Goal: Information Seeking & Learning: Learn about a topic

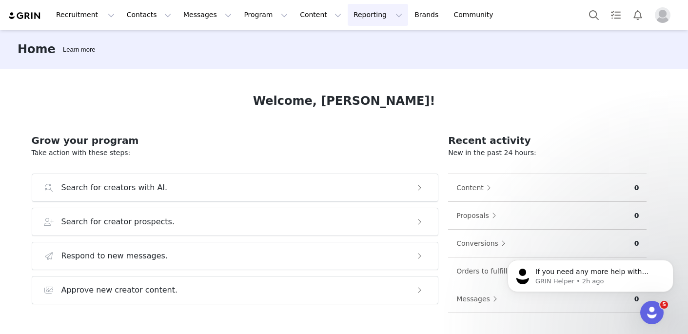
click at [361, 18] on button "Reporting Reporting" at bounding box center [377, 15] width 60 height 22
click at [354, 58] on p "Report Builder" at bounding box center [355, 61] width 49 height 10
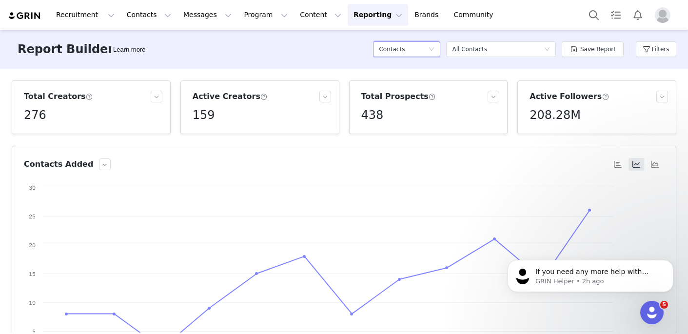
click at [423, 48] on div "Contacts" at bounding box center [403, 49] width 49 height 15
click at [658, 45] on button "Filters" at bounding box center [655, 49] width 40 height 16
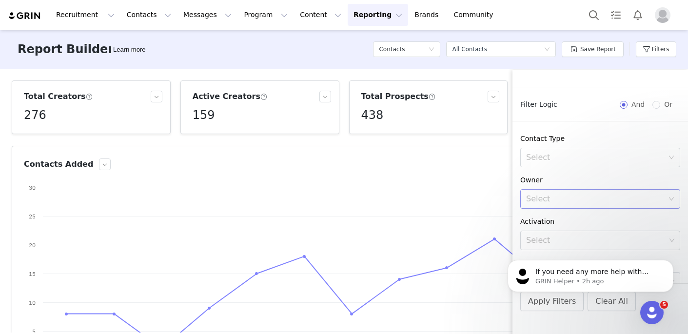
scroll to position [89, 0]
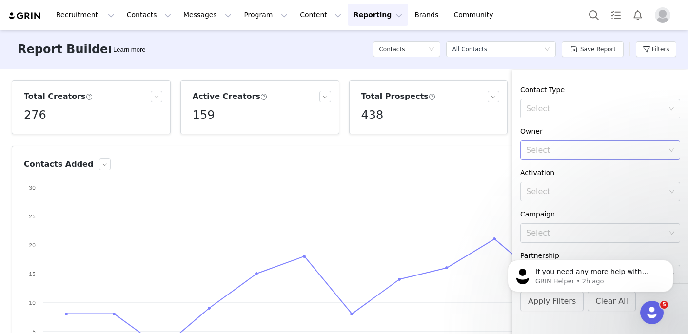
click at [549, 191] on div "Select" at bounding box center [595, 192] width 139 height 10
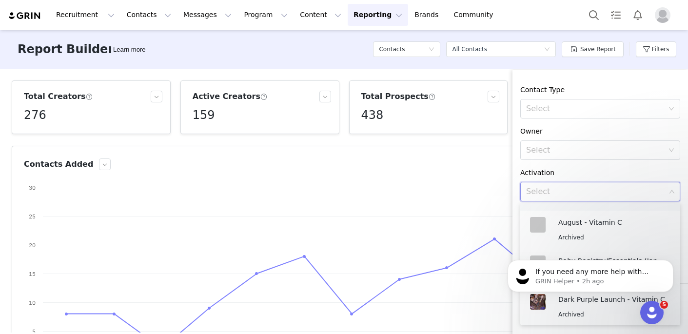
scroll to position [36, 0]
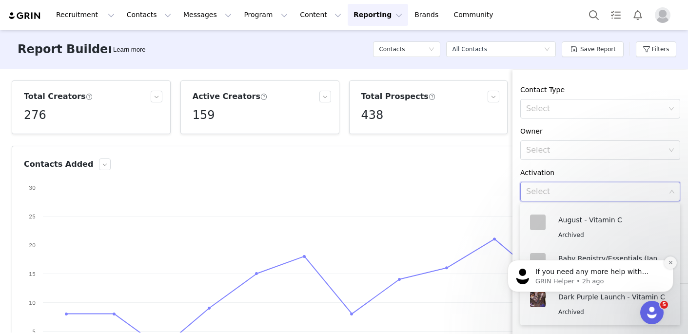
click at [670, 265] on icon "Dismiss notification" at bounding box center [670, 262] width 5 height 5
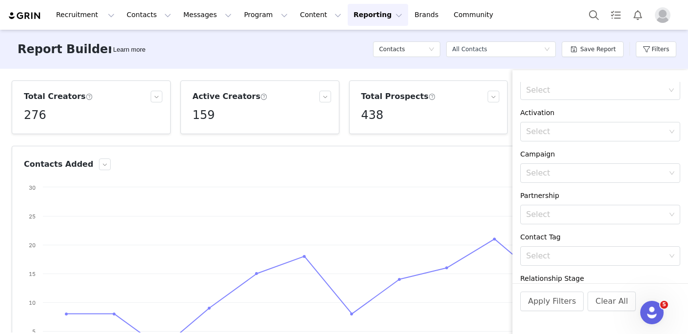
scroll to position [150, 0]
click at [564, 124] on div "Select" at bounding box center [596, 130] width 147 height 19
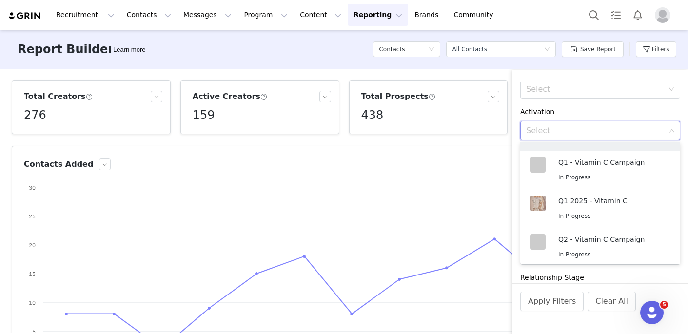
scroll to position [381, 0]
click at [576, 177] on div "In Progress" at bounding box center [609, 175] width 102 height 11
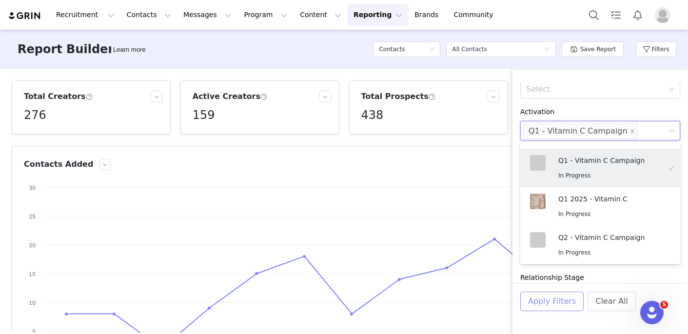
click at [567, 303] on button "Apply Filters" at bounding box center [551, 300] width 63 height 19
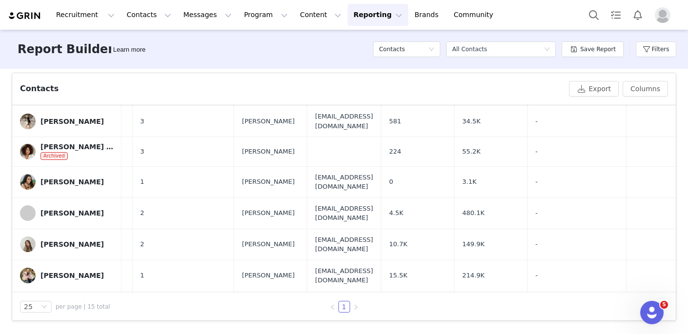
scroll to position [0, 149]
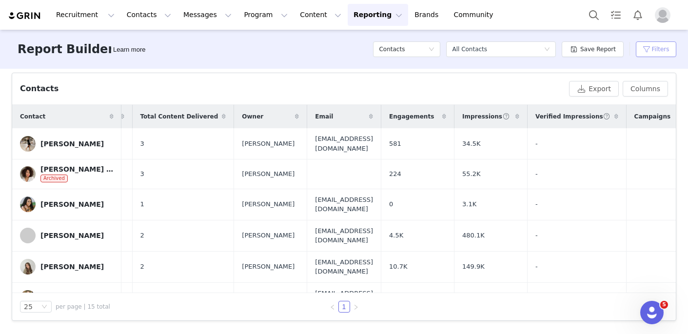
click at [652, 56] on button "Filters" at bounding box center [655, 49] width 40 height 16
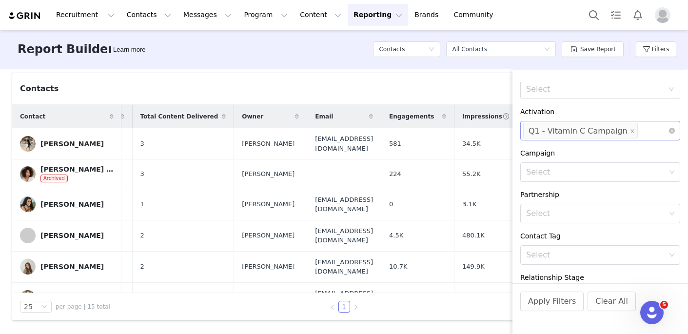
click at [643, 135] on div "Select Q1 - Vitamin C Campaign" at bounding box center [596, 130] width 147 height 19
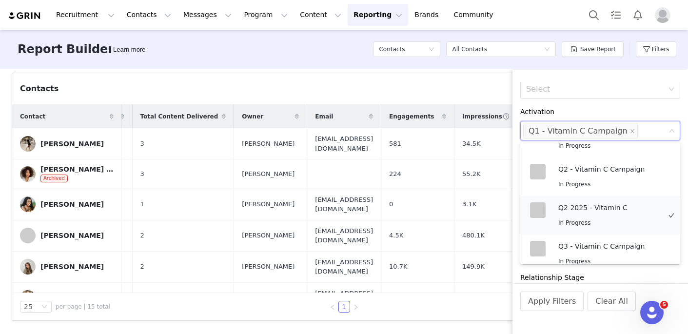
scroll to position [454, 0]
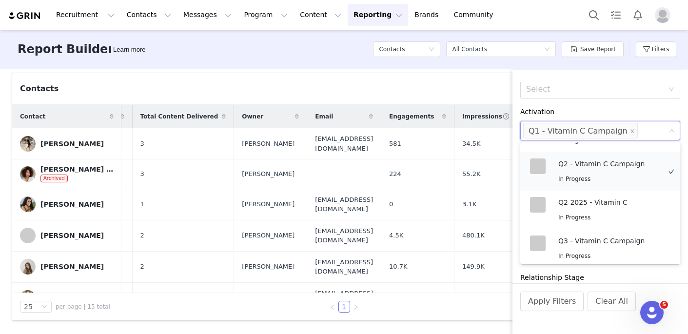
click at [609, 169] on div "Q2 - Vitamin C Campaign In Progress" at bounding box center [609, 171] width 102 height 26
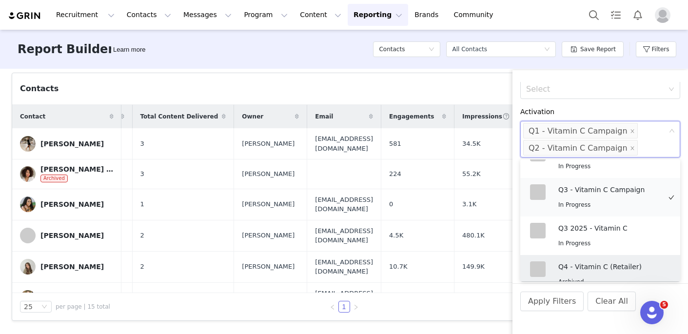
scroll to position [531, 0]
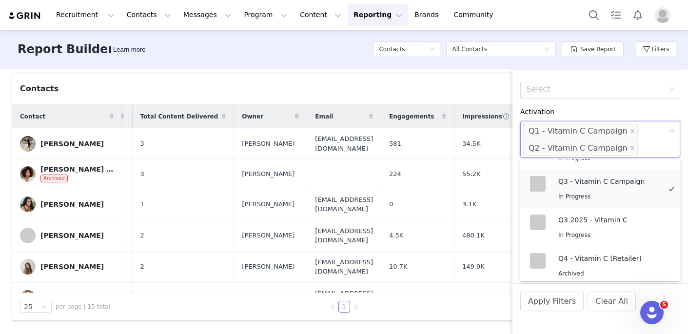
click at [600, 196] on div "In Progress" at bounding box center [609, 196] width 102 height 11
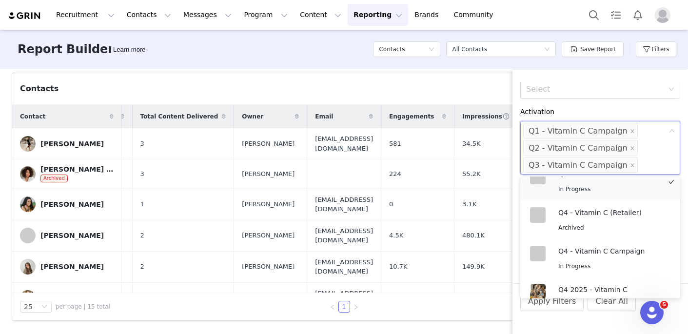
scroll to position [594, 0]
click at [589, 216] on div "Q4 - Vitamin C (Retailer) Archived" at bounding box center [609, 220] width 102 height 26
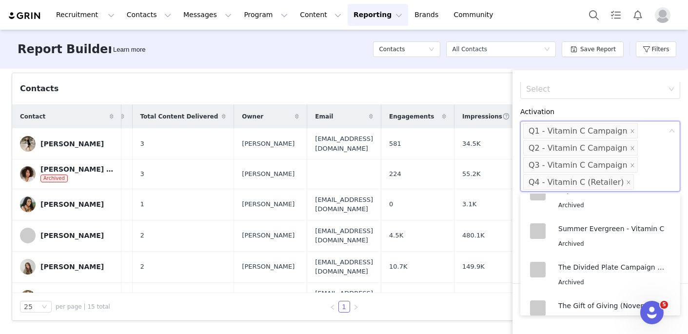
scroll to position [800, 0]
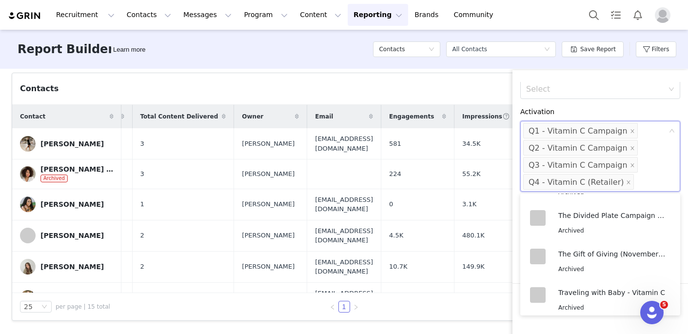
click at [637, 105] on div "Contact Created Date All time Filter Logic And Or Contact Type Select Owner Sel…" at bounding box center [599, 182] width 175 height 201
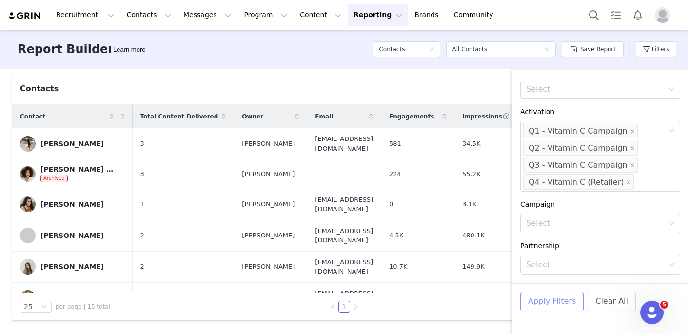
click at [560, 301] on button "Apply Filters" at bounding box center [551, 300] width 63 height 19
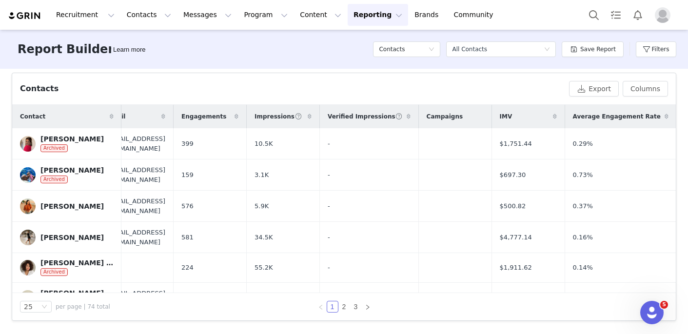
scroll to position [0, 352]
click at [315, 119] on icon at bounding box center [313, 117] width 4 height 6
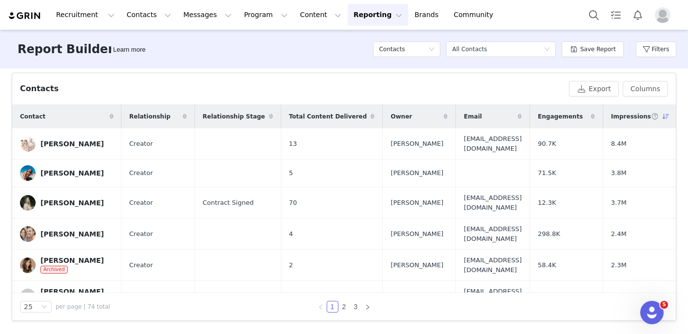
click at [370, 117] on icon at bounding box center [372, 117] width 4 height 6
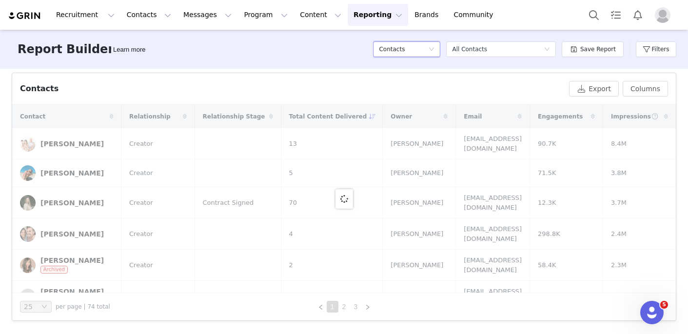
click at [417, 43] on div "Contacts" at bounding box center [403, 49] width 49 height 15
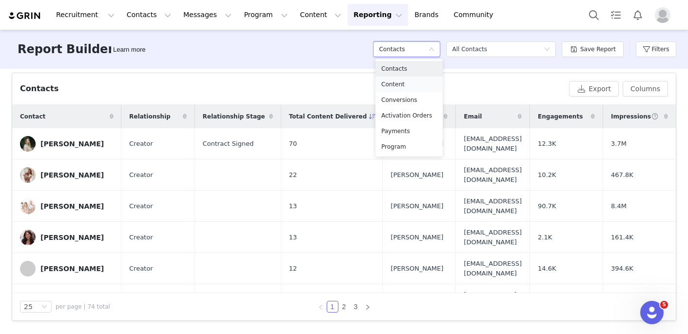
click at [396, 84] on h5 "Content" at bounding box center [409, 84] width 56 height 11
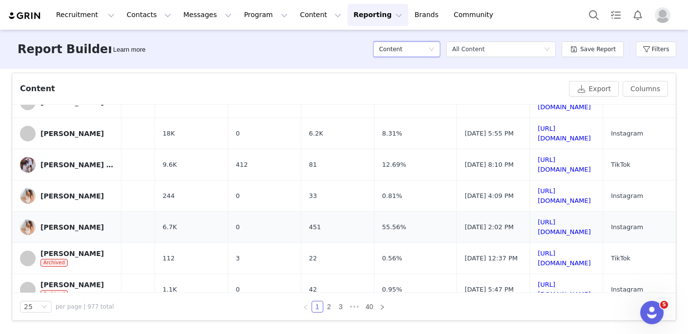
scroll to position [602, 207]
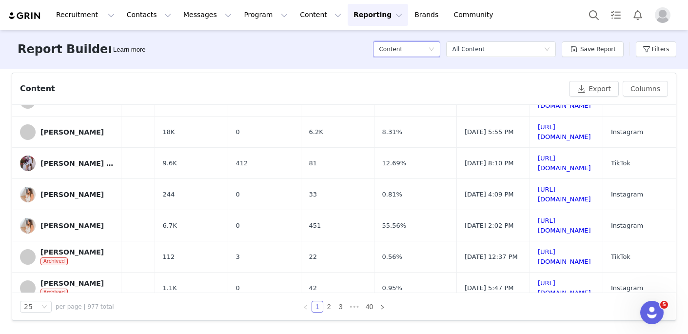
click at [639, 57] on div "Filters" at bounding box center [655, 49] width 40 height 29
click at [654, 52] on button "Filters" at bounding box center [655, 49] width 40 height 16
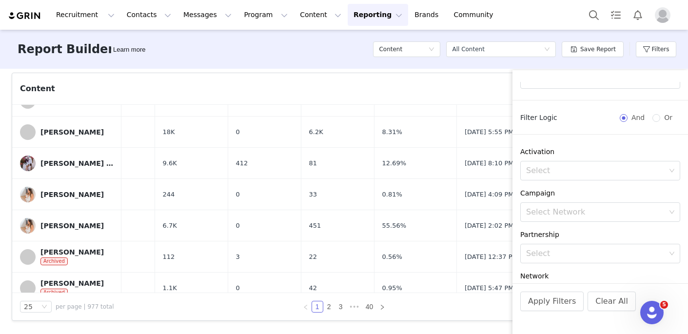
scroll to position [0, 0]
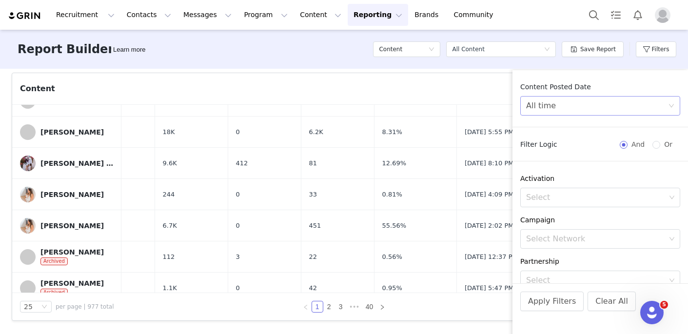
click at [571, 104] on div "All time" at bounding box center [597, 105] width 142 height 19
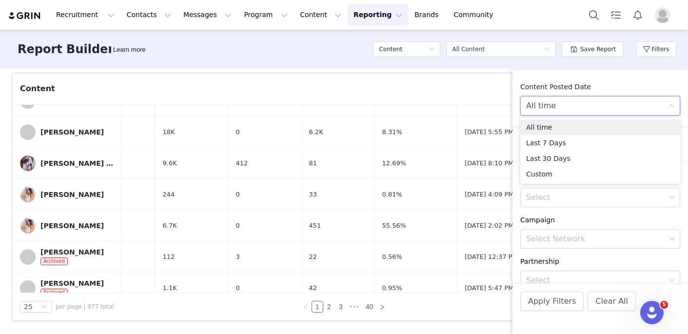
click at [557, 103] on div "All time" at bounding box center [597, 105] width 142 height 19
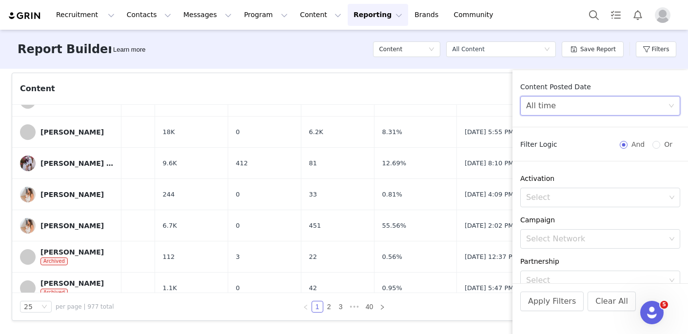
click at [545, 184] on div "Activation Select" at bounding box center [599, 190] width 175 height 34
click at [546, 195] on div "Select" at bounding box center [595, 197] width 139 height 10
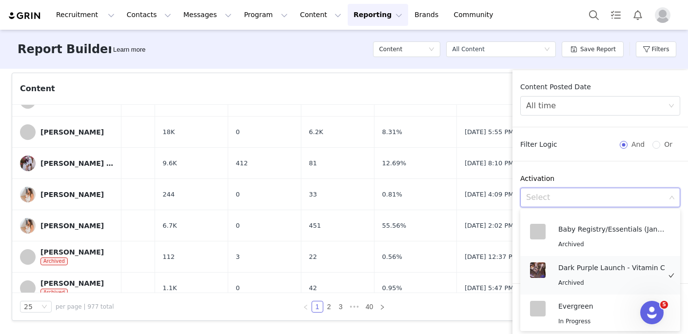
scroll to position [72, 0]
click at [580, 238] on div "Archived" at bounding box center [611, 242] width 107 height 11
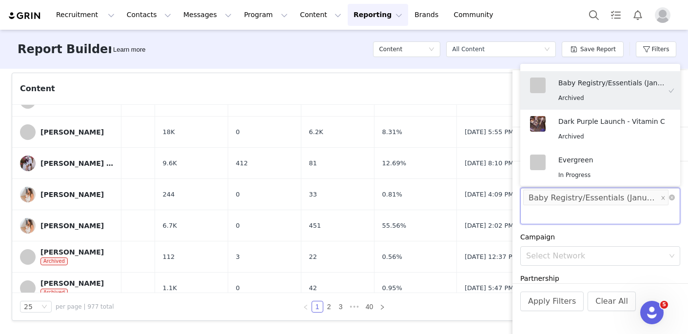
scroll to position [2, 0]
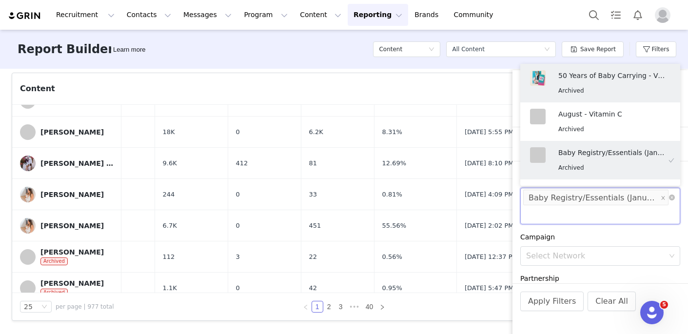
click at [640, 197] on div "Baby Registry/Essentials (January/February)" at bounding box center [593, 198] width 130 height 16
click at [671, 198] on icon "icon: close-circle" at bounding box center [672, 197] width 6 height 6
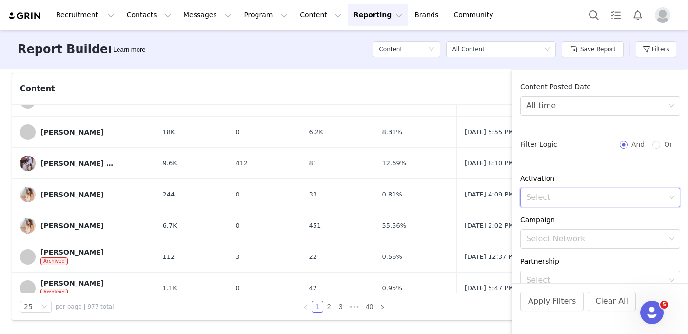
click at [656, 202] on div "Select" at bounding box center [596, 197] width 147 height 19
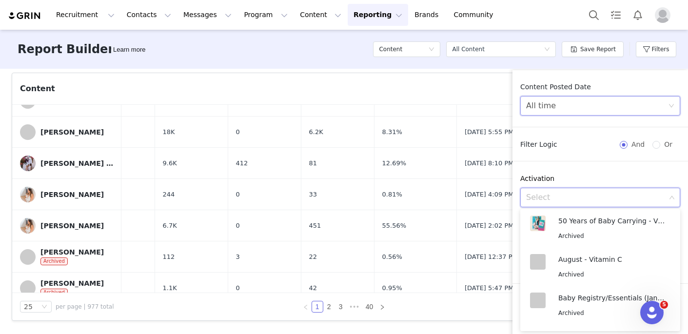
click at [611, 101] on div "All time" at bounding box center [597, 105] width 142 height 19
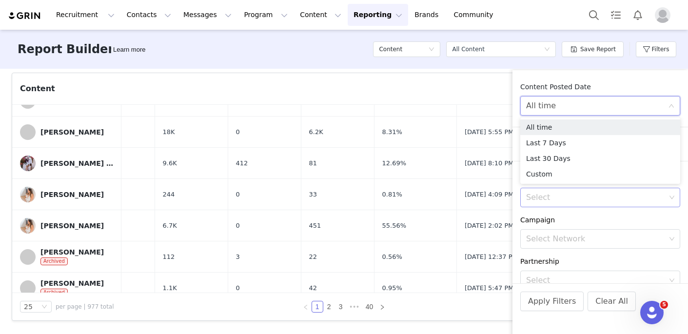
click at [565, 196] on div "Select" at bounding box center [595, 197] width 139 height 10
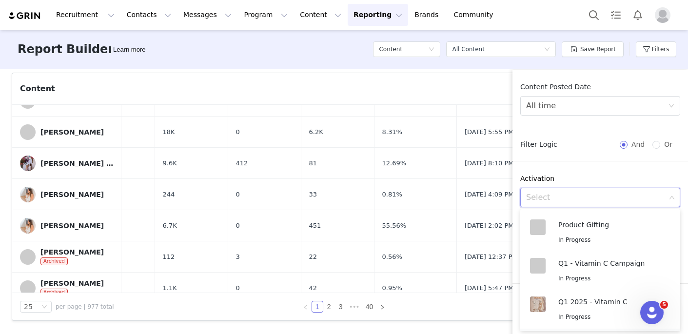
scroll to position [335, 0]
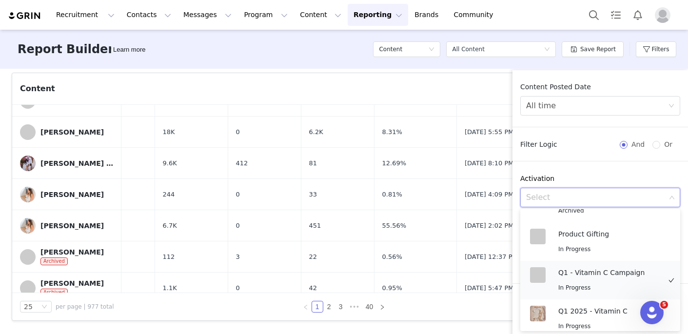
click at [577, 274] on p "Q1 - Vitamin C Campaign" at bounding box center [609, 272] width 102 height 11
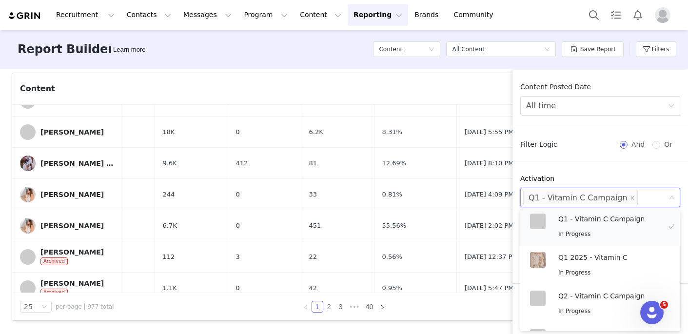
scroll to position [398, 0]
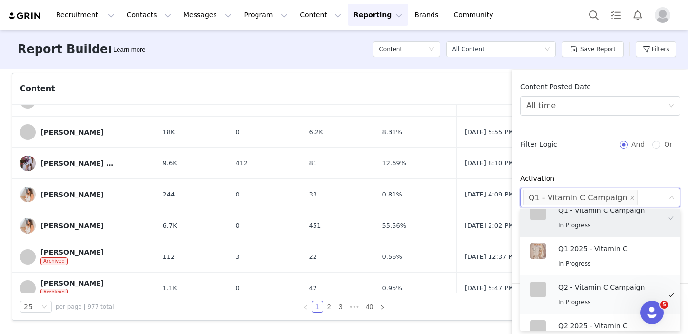
click at [580, 299] on span "In Progress" at bounding box center [574, 302] width 32 height 7
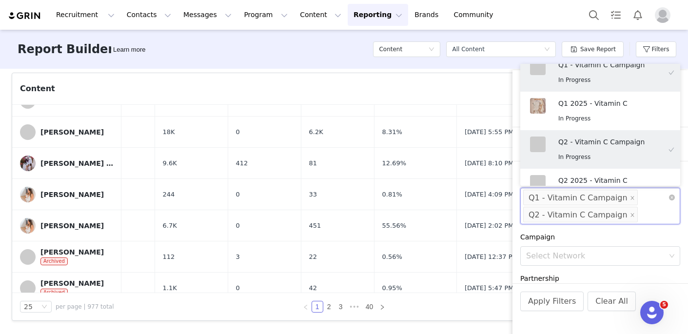
scroll to position [2, 0]
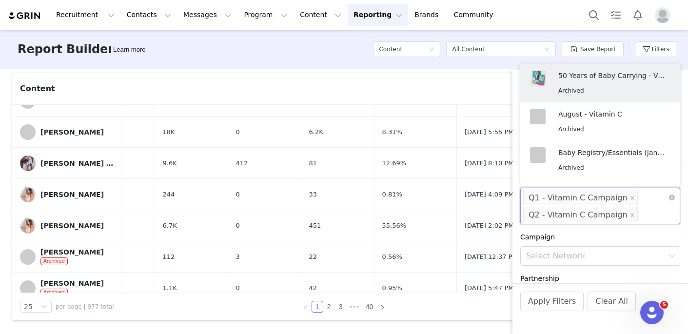
click at [641, 217] on div "Select Q1 - Vitamin C Campaign Q2 - Vitamin C Campaign" at bounding box center [600, 206] width 160 height 37
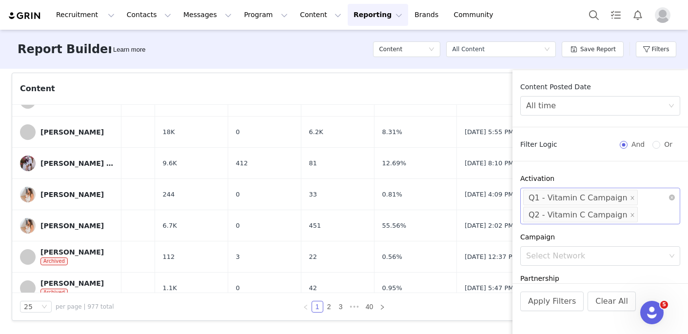
click at [641, 218] on div "Select Q1 - Vitamin C Campaign Q2 - Vitamin C Campaign" at bounding box center [600, 206] width 160 height 37
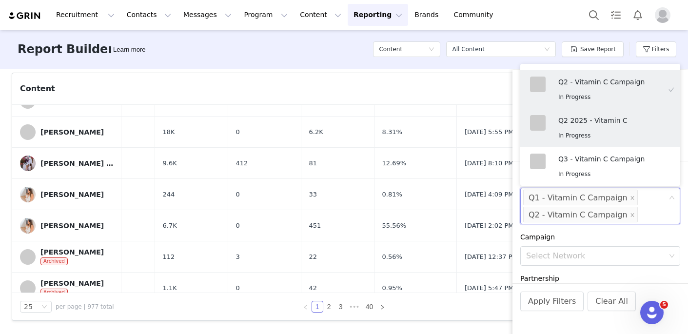
scroll to position [474, 0]
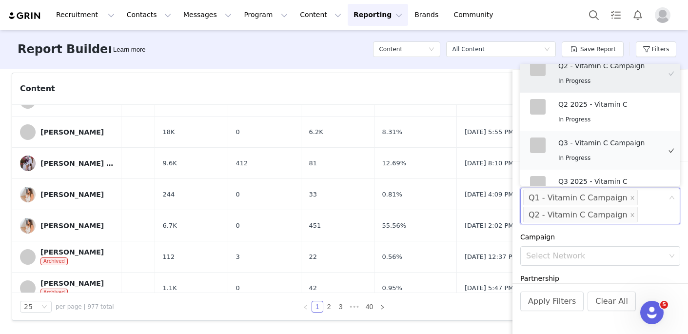
click at [576, 139] on p "Q3 - Vitamin C Campaign" at bounding box center [609, 142] width 102 height 11
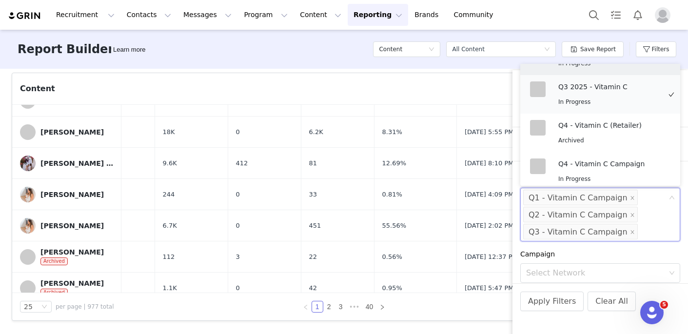
scroll to position [570, 0]
click at [580, 135] on span "Archived" at bounding box center [571, 138] width 26 height 7
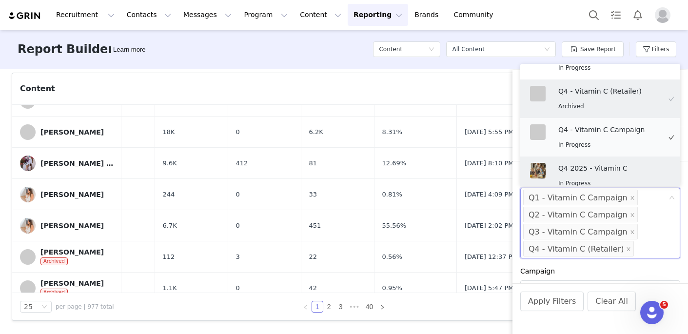
scroll to position [607, 0]
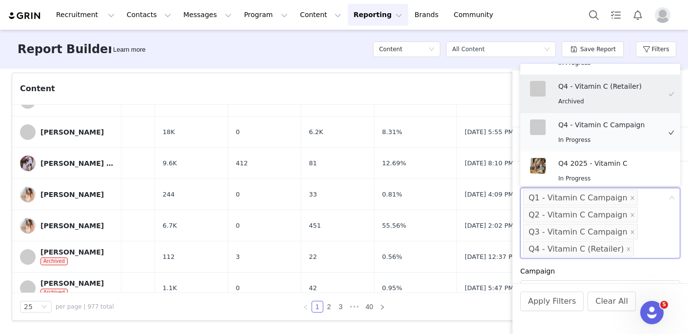
click at [585, 122] on p "Q4 - Vitamin C Campaign" at bounding box center [609, 124] width 102 height 11
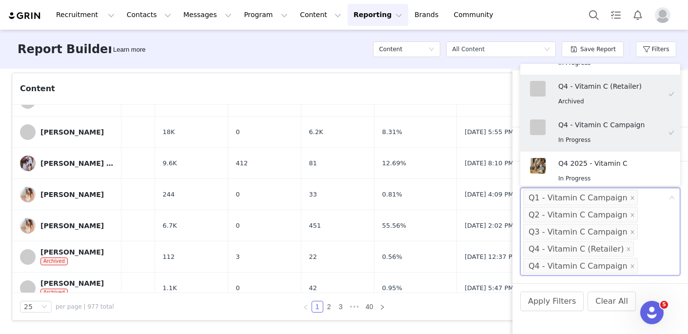
scroll to position [2, 0]
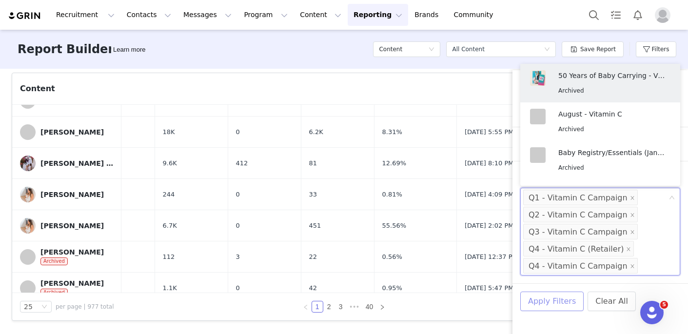
click at [560, 308] on button "Apply Filters" at bounding box center [551, 300] width 63 height 19
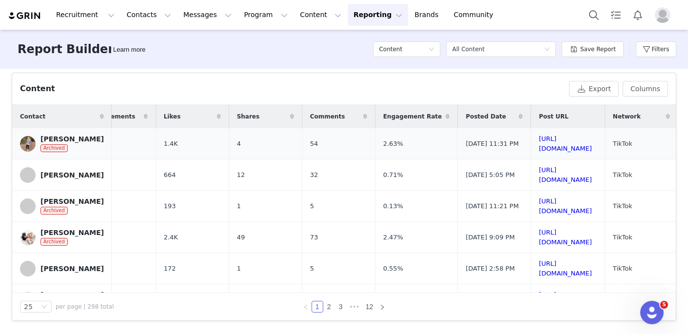
scroll to position [0, 28]
click at [653, 51] on button "Filters" at bounding box center [655, 49] width 40 height 16
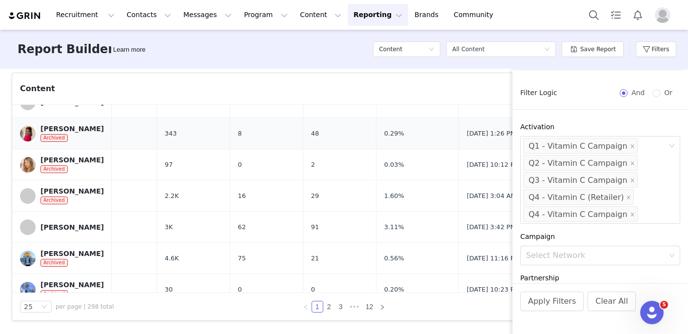
scroll to position [168, 28]
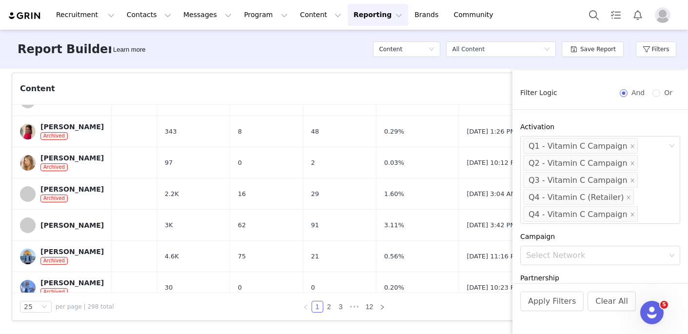
click at [278, 75] on div "Content Export Columns" at bounding box center [343, 89] width 663 height 32
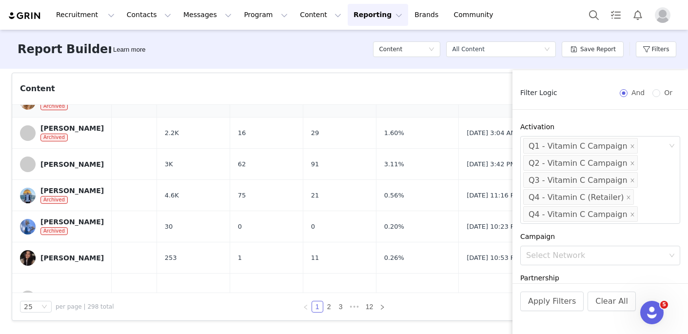
scroll to position [230, 28]
click at [246, 133] on span "16" at bounding box center [242, 132] width 8 height 10
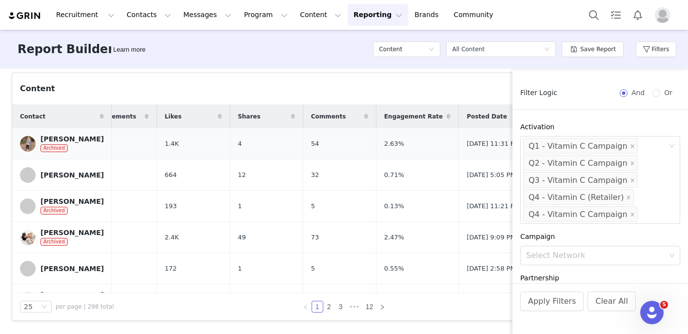
scroll to position [0, 0]
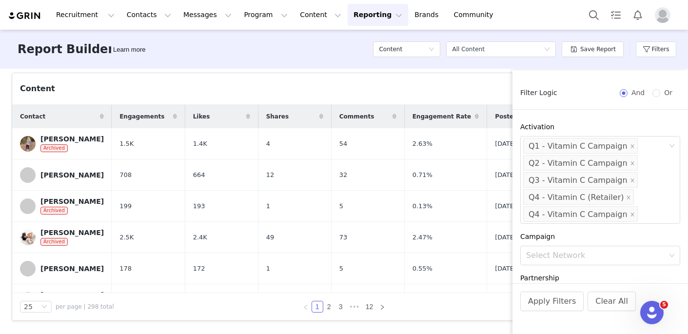
click at [451, 72] on div "Content Delivered 298 Impressions 34.12M Avg. Engagement Rate 2.52% Avg. Eng. P…" at bounding box center [344, 201] width 688 height 264
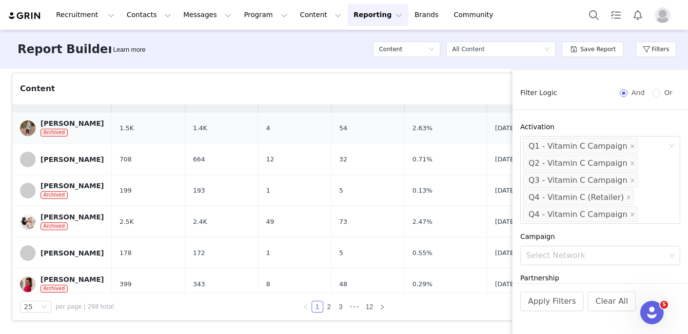
scroll to position [17, 0]
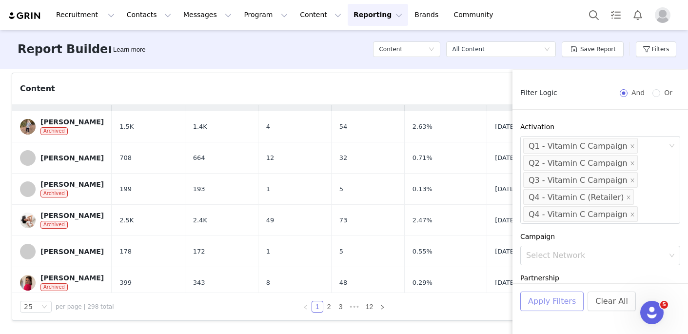
click at [552, 308] on button "Apply Filters" at bounding box center [551, 300] width 63 height 19
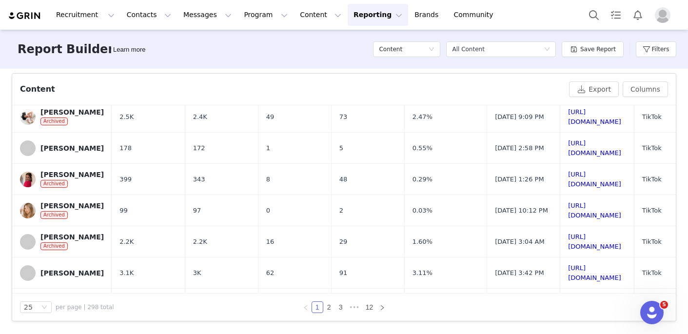
scroll to position [122, 0]
click at [501, 212] on span "[DATE] 10:12 PM" at bounding box center [521, 210] width 53 height 10
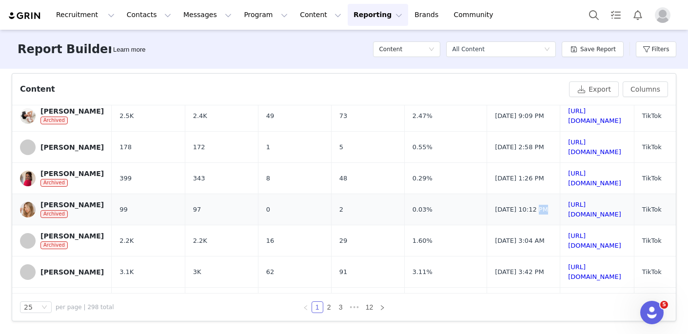
click at [501, 212] on span "[DATE] 10:12 PM" at bounding box center [521, 210] width 53 height 10
click at [521, 214] on span "[DATE] 10:12 PM" at bounding box center [521, 210] width 53 height 10
click at [523, 214] on span "[DATE] 10:12 PM" at bounding box center [521, 210] width 53 height 10
click at [539, 214] on span "[DATE] 10:12 PM" at bounding box center [521, 210] width 53 height 10
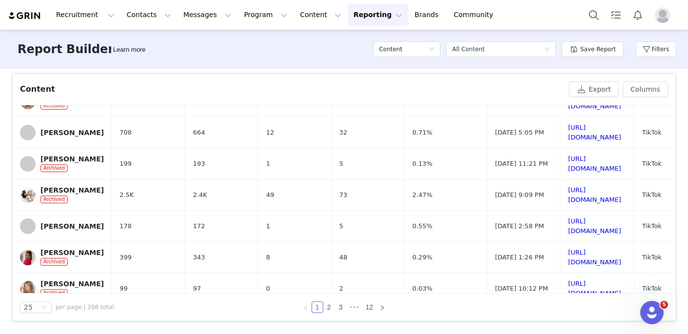
scroll to position [44, 0]
click at [331, 308] on link "2" at bounding box center [329, 307] width 11 height 11
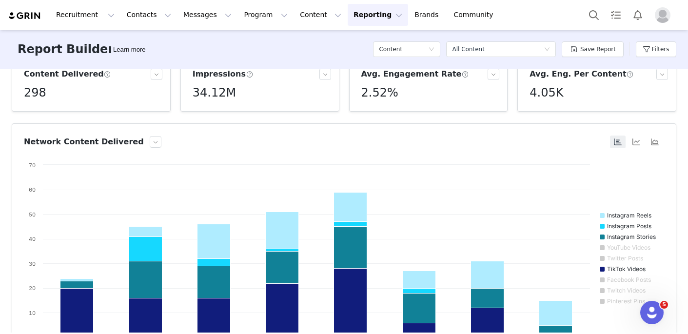
scroll to position [0, 0]
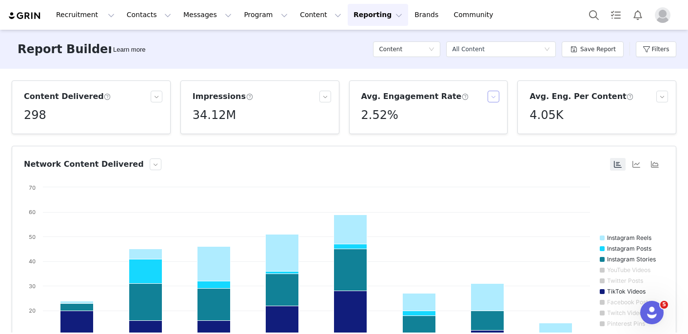
click at [496, 98] on button "button" at bounding box center [493, 97] width 12 height 12
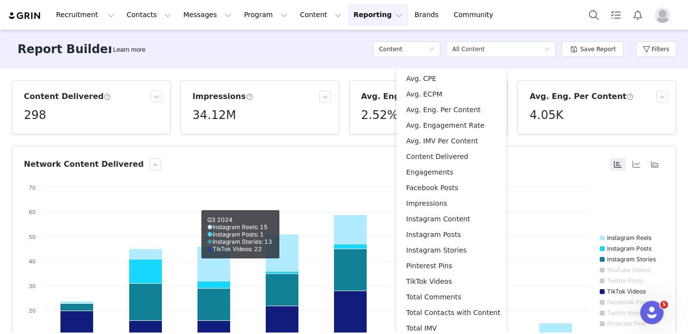
click at [324, 156] on article "Network Content Delivered Created with Highcharts 9.3.3 Chart title Instagram R…" at bounding box center [344, 265] width 664 height 238
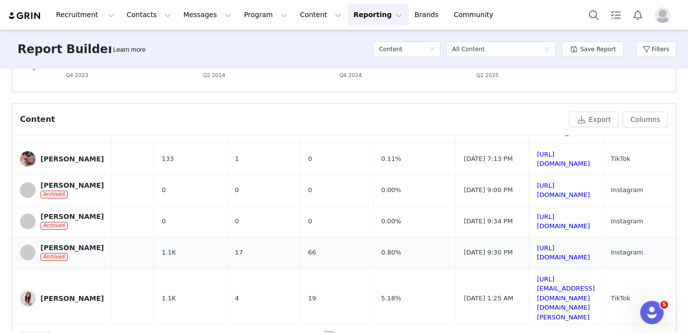
scroll to position [323, 0]
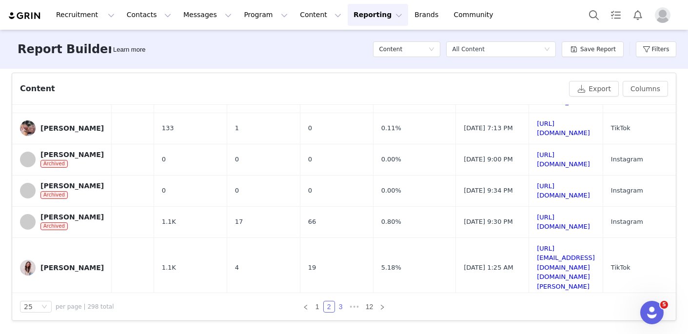
click at [339, 304] on link "3" at bounding box center [340, 306] width 11 height 11
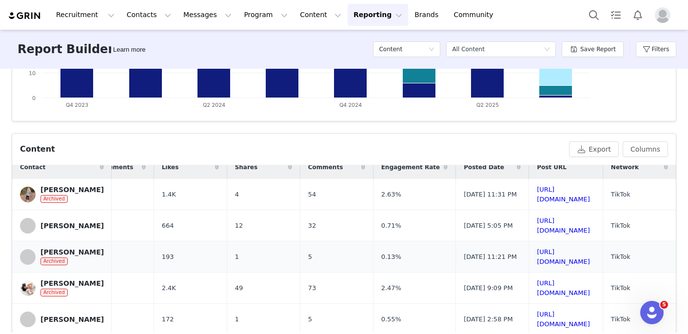
scroll to position [0, 210]
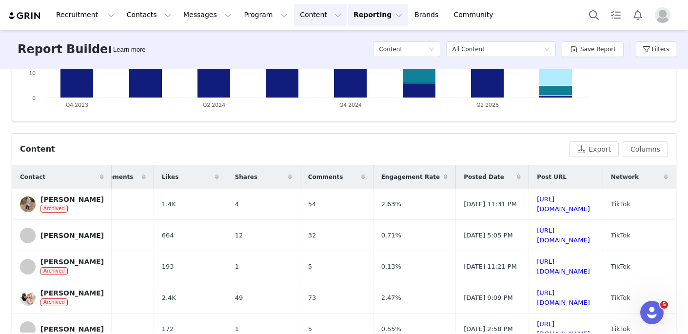
click at [305, 13] on button "Content Content" at bounding box center [320, 15] width 53 height 22
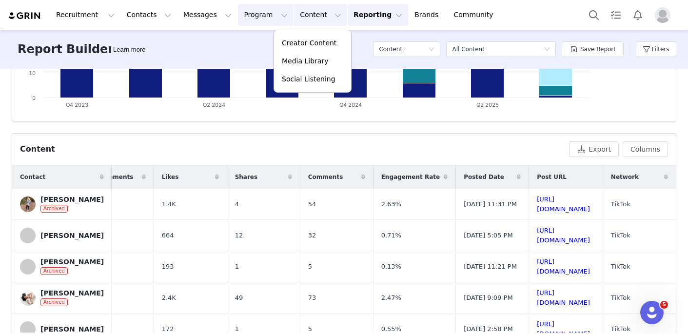
click at [254, 17] on button "Program Program" at bounding box center [266, 15] width 56 height 22
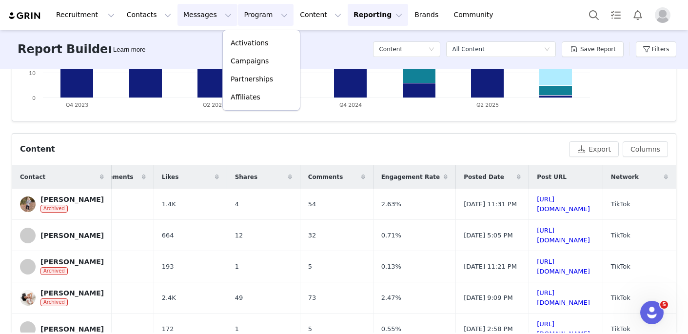
click at [207, 16] on button "Messages Messages" at bounding box center [207, 15] width 60 height 22
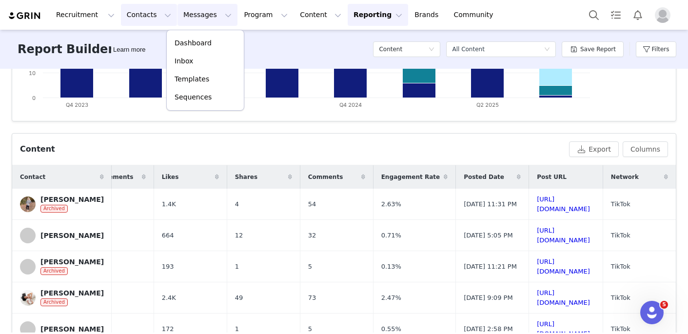
click at [154, 18] on button "Contacts Contacts" at bounding box center [149, 15] width 56 height 22
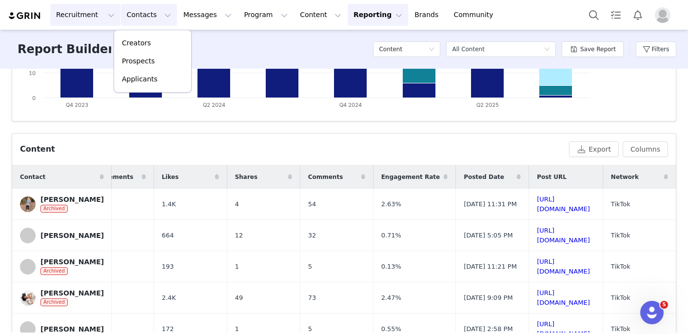
click at [91, 16] on button "Recruitment Recruitment" at bounding box center [85, 15] width 70 height 22
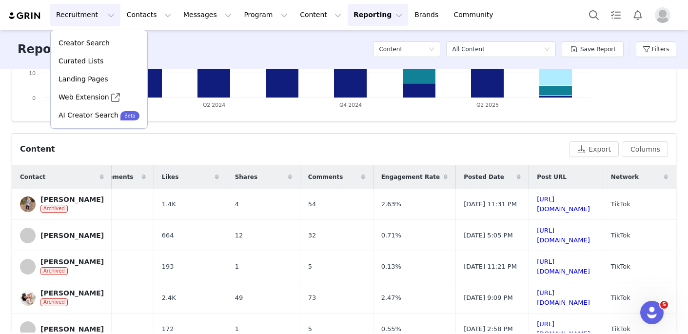
click at [359, 16] on button "Reporting Reporting" at bounding box center [377, 15] width 60 height 22
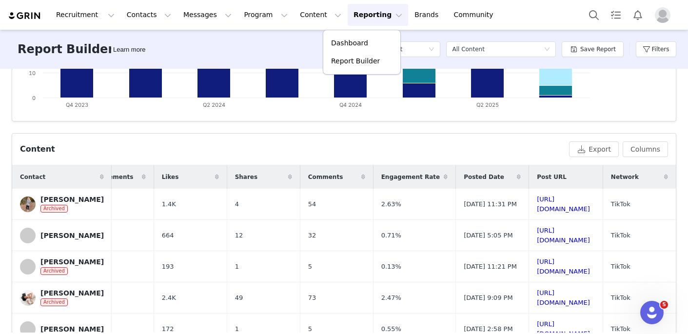
click at [346, 161] on div "Content Export Columns" at bounding box center [343, 150] width 663 height 32
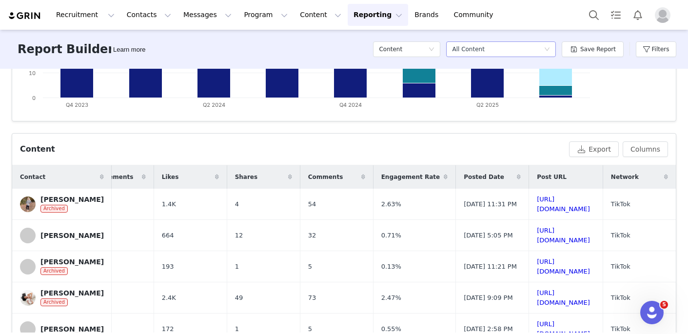
click at [481, 45] on div "All Content" at bounding box center [468, 49] width 32 height 15
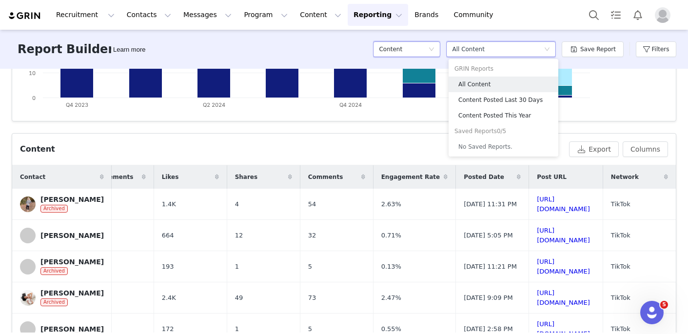
click at [426, 45] on div "Content" at bounding box center [403, 49] width 49 height 15
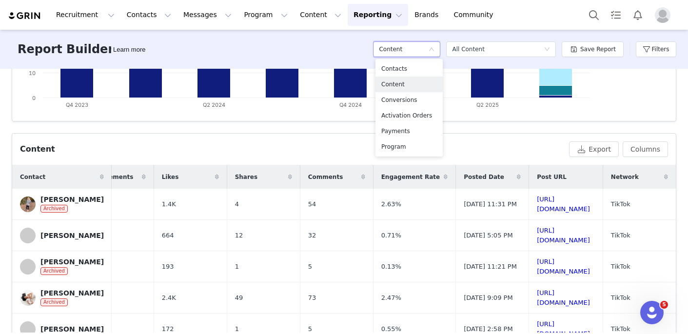
click at [332, 134] on div "Content Export Columns" at bounding box center [343, 150] width 663 height 32
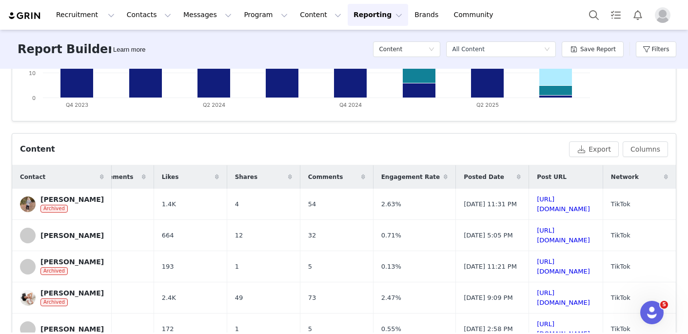
scroll to position [0, 0]
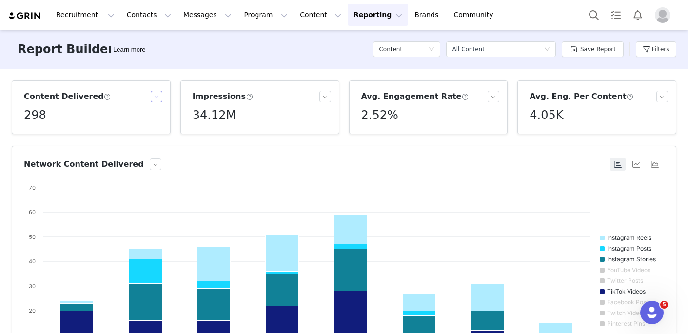
click at [158, 94] on button "button" at bounding box center [157, 97] width 12 height 12
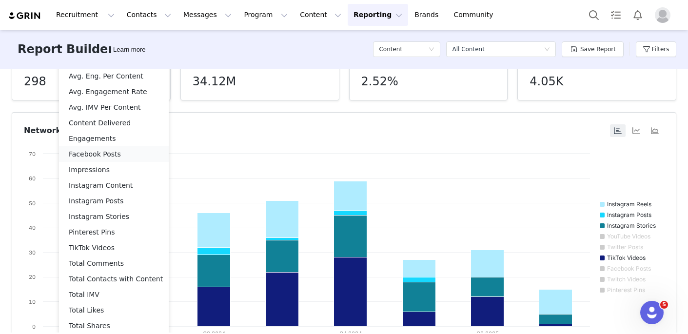
scroll to position [36, 0]
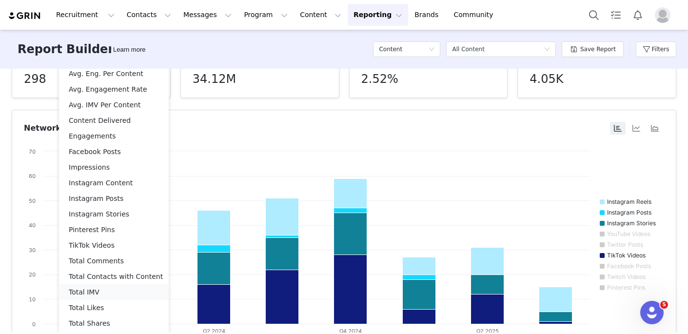
click at [113, 291] on li "Total IMV" at bounding box center [114, 292] width 110 height 16
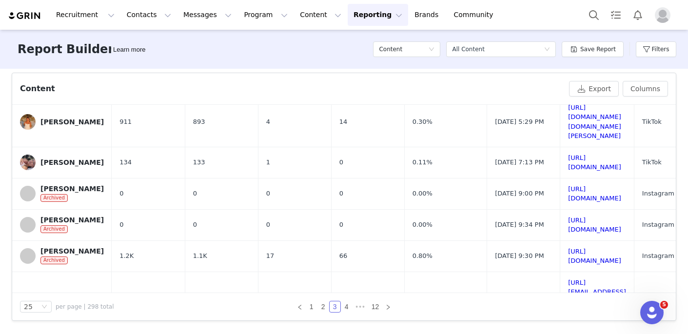
scroll to position [615, 0]
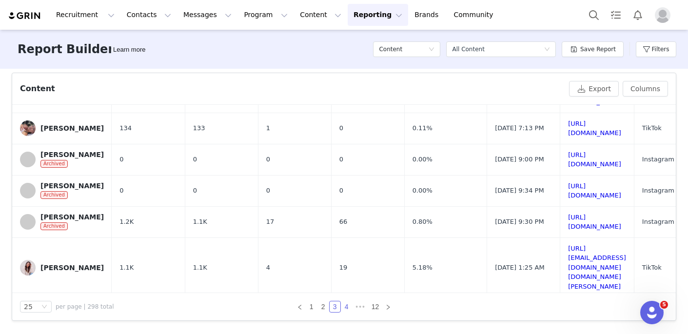
click at [346, 304] on link "4" at bounding box center [346, 306] width 11 height 11
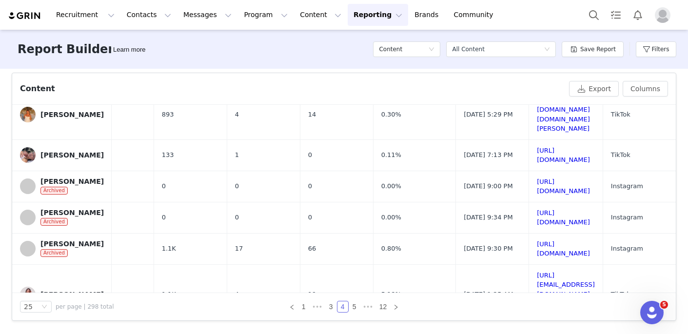
scroll to position [615, 210]
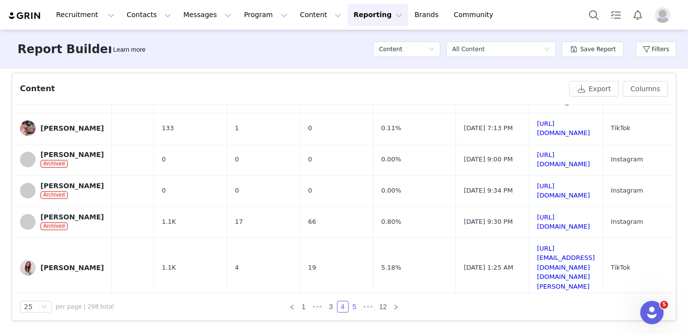
click at [355, 305] on link "5" at bounding box center [354, 306] width 11 height 11
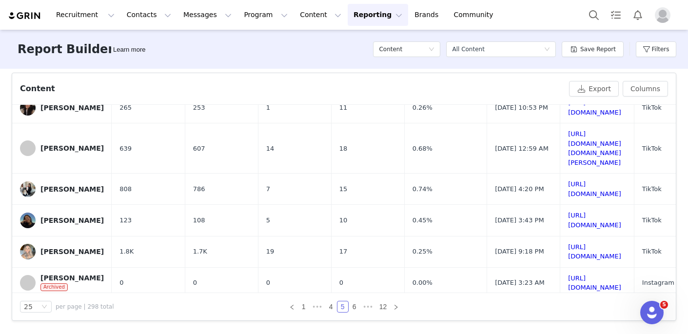
scroll to position [466, 0]
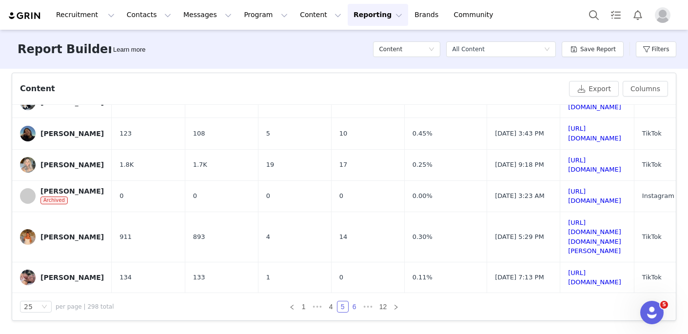
click at [355, 305] on link "6" at bounding box center [354, 306] width 11 height 11
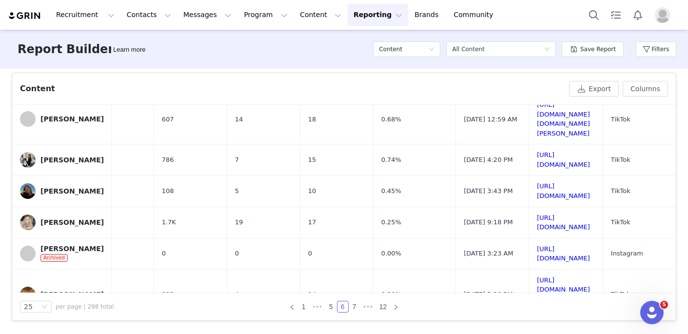
scroll to position [496, 210]
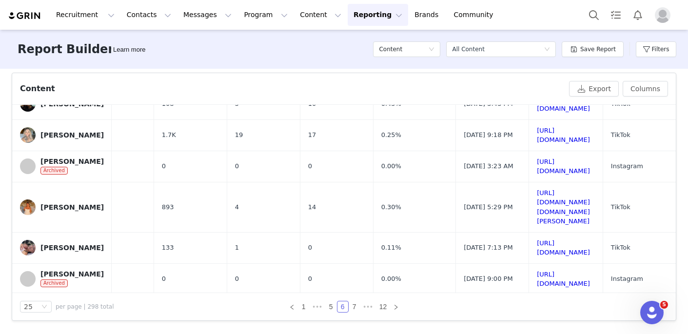
click at [352, 312] on div "25 per page | 298 total 1 ••• 5 6 7 ••• 12" at bounding box center [343, 306] width 663 height 27
click at [353, 306] on link "7" at bounding box center [354, 306] width 11 height 11
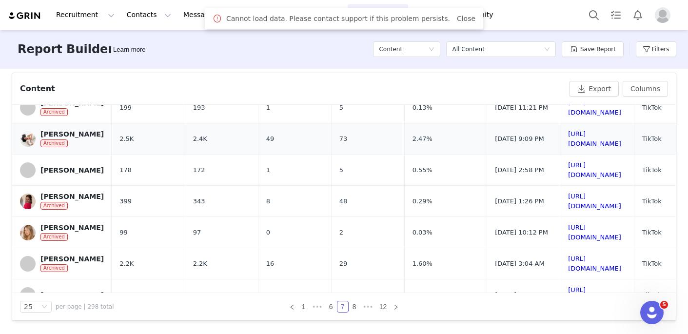
scroll to position [114, 0]
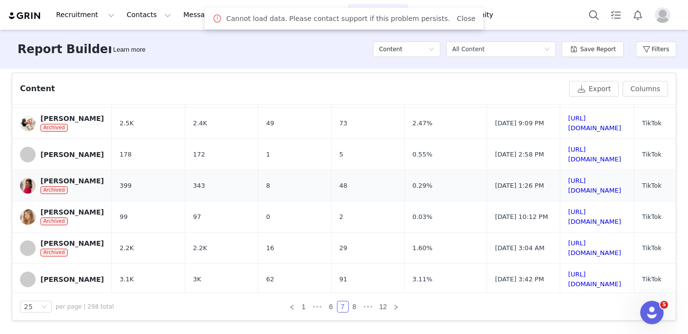
click at [282, 180] on td "8" at bounding box center [294, 185] width 73 height 31
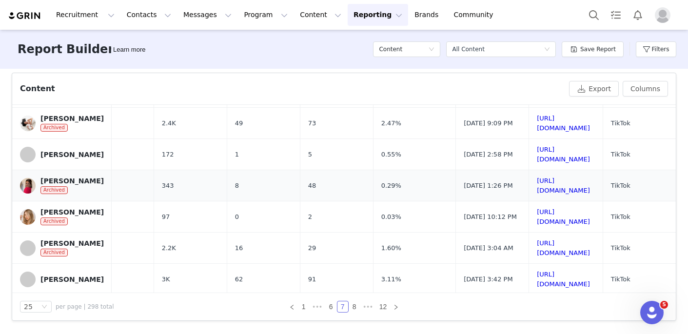
scroll to position [261, 210]
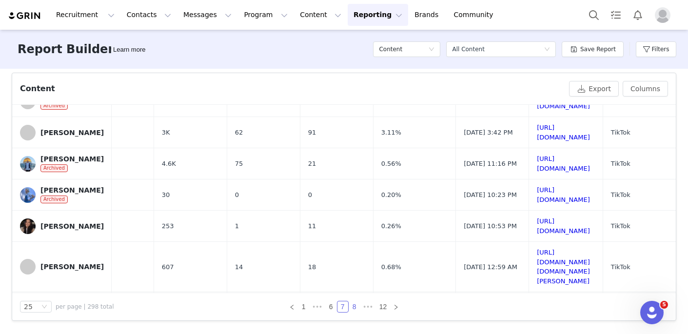
click at [355, 309] on link "8" at bounding box center [354, 306] width 11 height 11
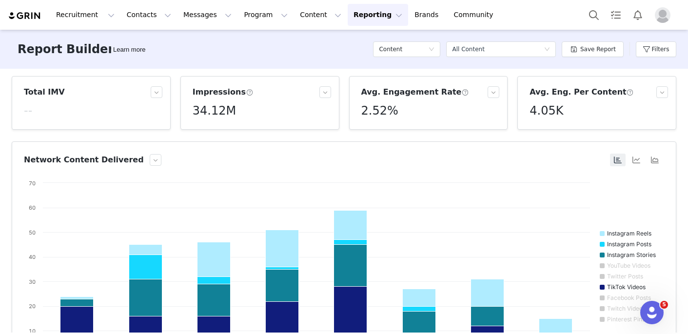
scroll to position [4, 0]
click at [324, 93] on button "button" at bounding box center [325, 93] width 12 height 12
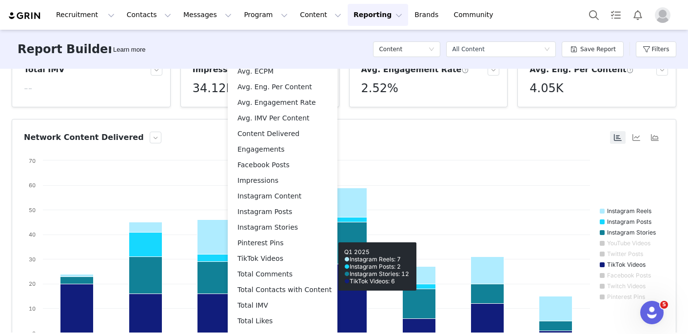
scroll to position [19, 0]
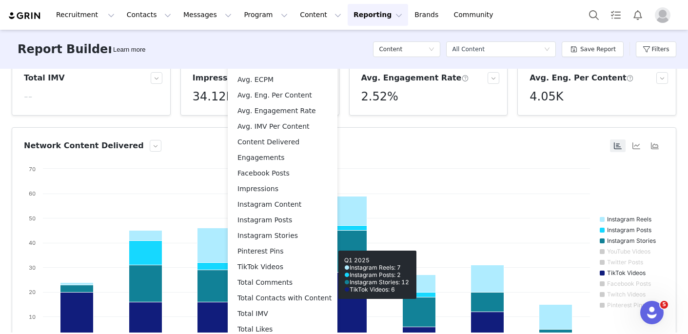
click at [414, 110] on article "Avg. Engagement Rate 2.52%" at bounding box center [428, 89] width 159 height 54
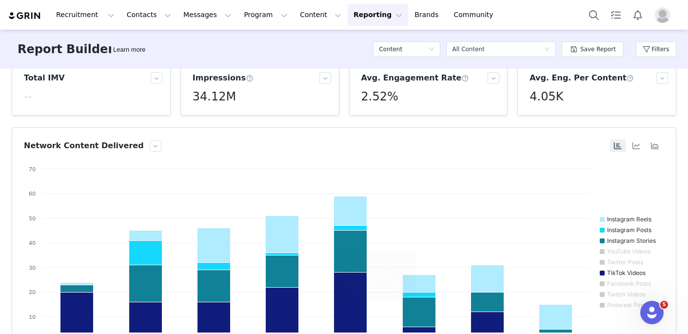
click at [414, 110] on article "Avg. Engagement Rate 2.52%" at bounding box center [428, 89] width 159 height 54
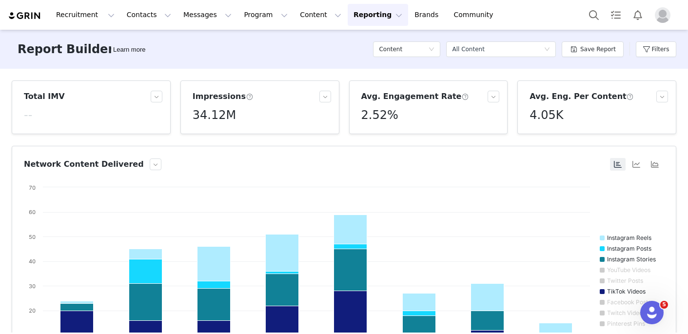
click at [373, 18] on button "Reporting Reporting" at bounding box center [377, 15] width 60 height 22
click at [381, 65] on div "Report Builder" at bounding box center [361, 61] width 65 height 10
click at [347, 24] on button "Reporting Reporting" at bounding box center [377, 15] width 60 height 22
click at [346, 51] on link "Dashboard" at bounding box center [361, 43] width 77 height 18
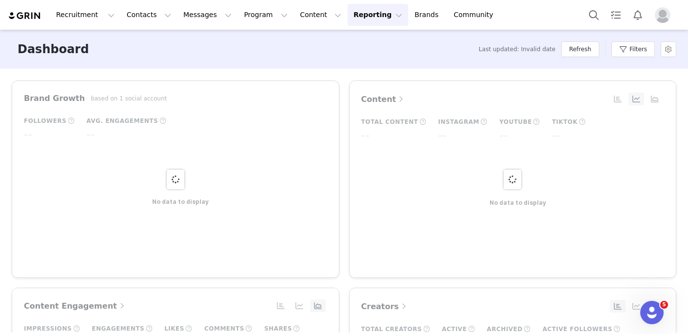
click at [346, 56] on div "Dashboard Last updated: Invalid date Refresh Filters" at bounding box center [344, 49] width 688 height 39
click at [355, 16] on button "Reporting Reporting" at bounding box center [377, 15] width 60 height 22
click at [355, 53] on link "Report Builder" at bounding box center [361, 61] width 77 height 18
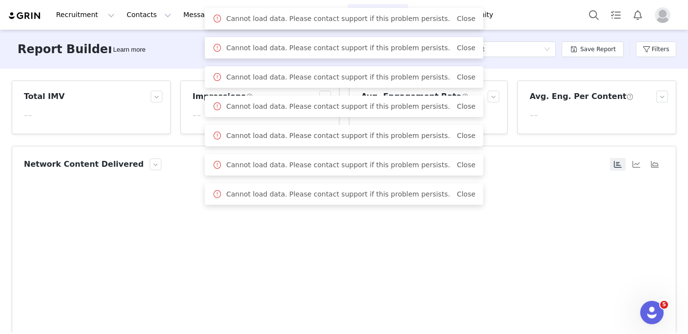
click at [460, 14] on span "Close" at bounding box center [466, 19] width 19 height 10
click at [460, 18] on link "Close" at bounding box center [466, 19] width 19 height 8
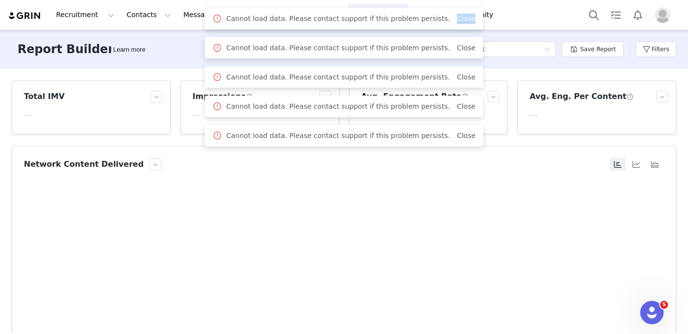
click at [460, 18] on link "Close" at bounding box center [466, 19] width 19 height 8
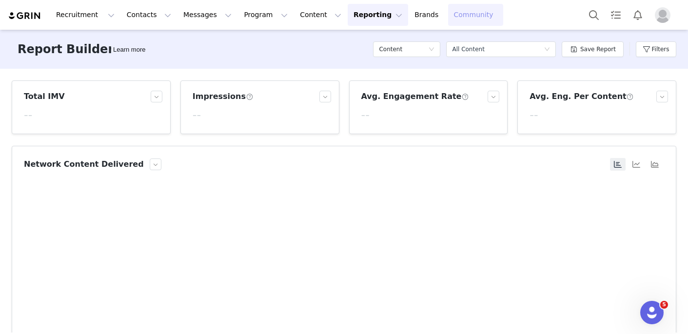
click at [460, 18] on link "Community Community" at bounding box center [476, 15] width 56 height 22
click at [148, 96] on div "Total IMV" at bounding box center [87, 97] width 127 height 12
click at [154, 96] on button "button" at bounding box center [157, 97] width 12 height 12
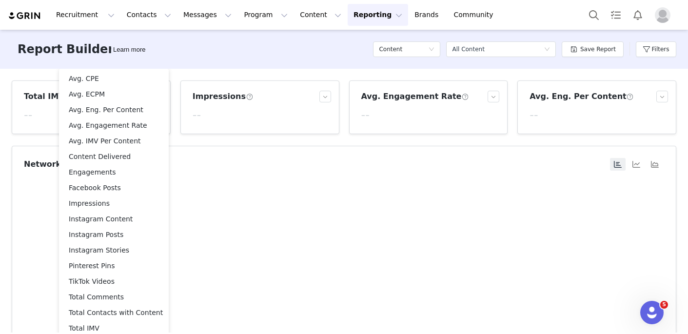
click at [262, 125] on article "Impressions --" at bounding box center [259, 107] width 159 height 54
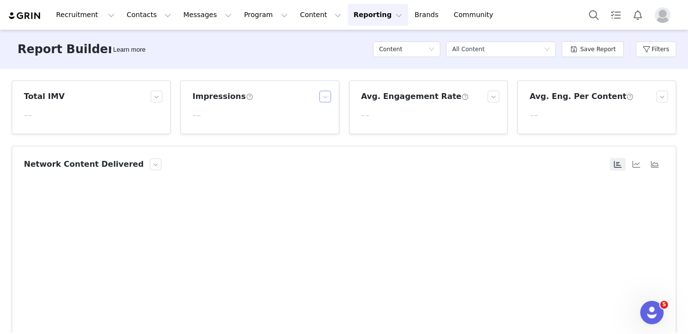
click at [323, 97] on button "button" at bounding box center [325, 97] width 12 height 12
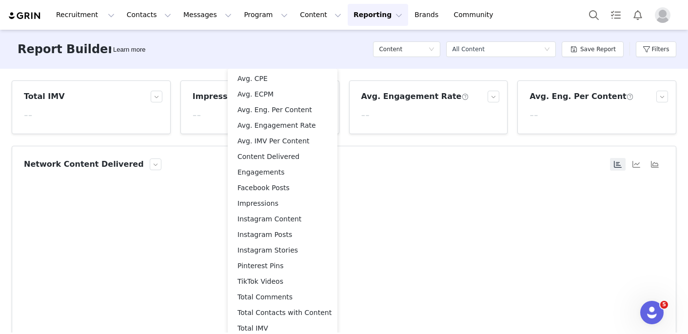
click at [347, 115] on div "Avg. Engagement Rate --" at bounding box center [428, 107] width 169 height 54
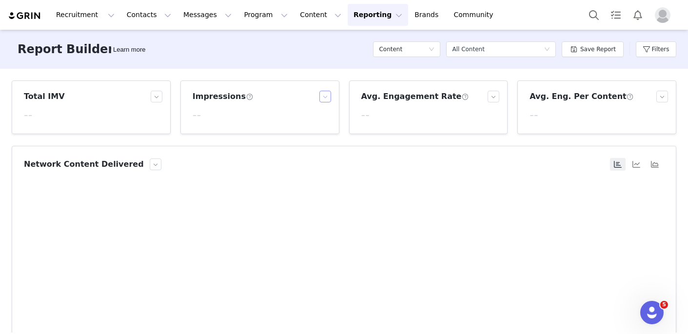
click at [325, 100] on button "button" at bounding box center [325, 97] width 12 height 12
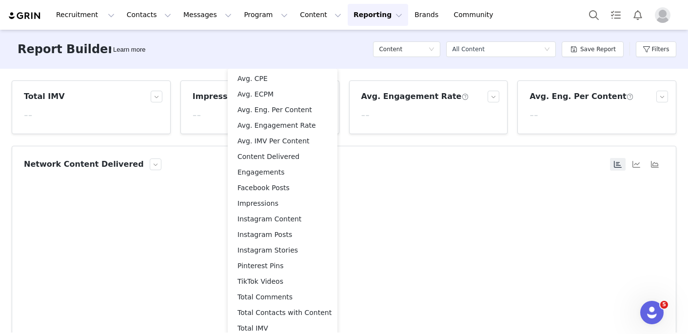
click at [345, 98] on div "Avg. Engagement Rate --" at bounding box center [428, 107] width 169 height 54
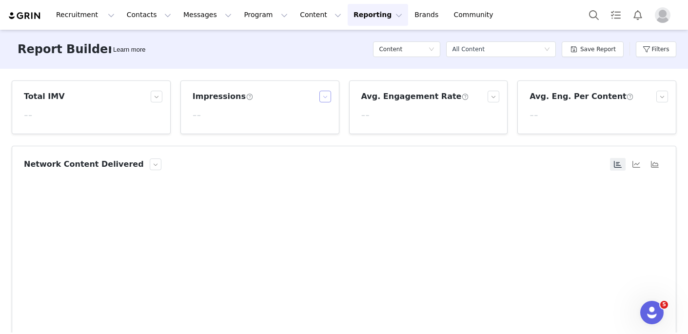
click at [323, 100] on button "button" at bounding box center [325, 97] width 12 height 12
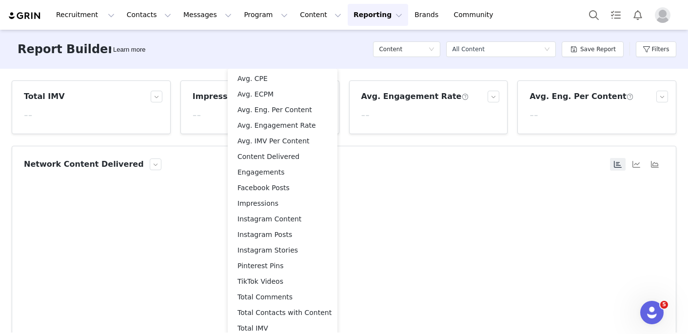
click at [340, 73] on div "Total IMV -- Impressions -- Avg. Engagement Rate -- Avg. Eng. Per Content -- Ne…" at bounding box center [344, 201] width 688 height 264
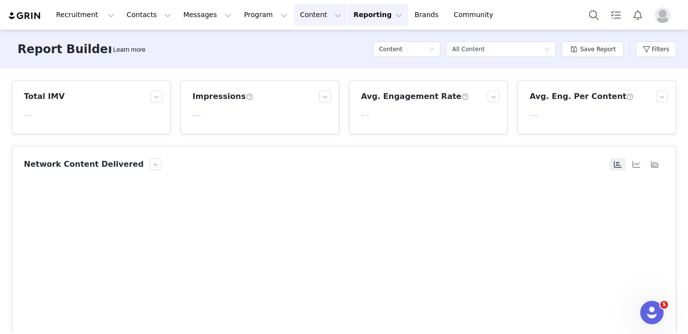
click at [313, 11] on button "Content Content" at bounding box center [320, 15] width 53 height 22
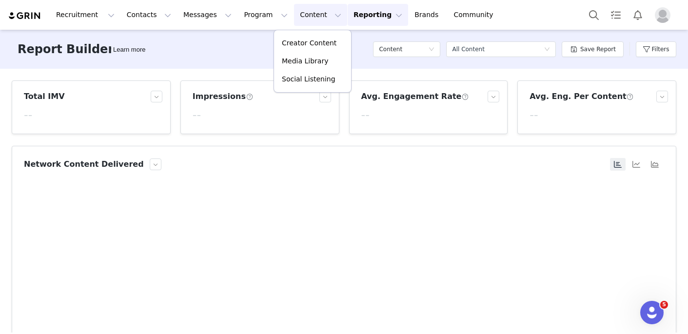
click at [225, 80] on article "Impressions --" at bounding box center [259, 107] width 159 height 54
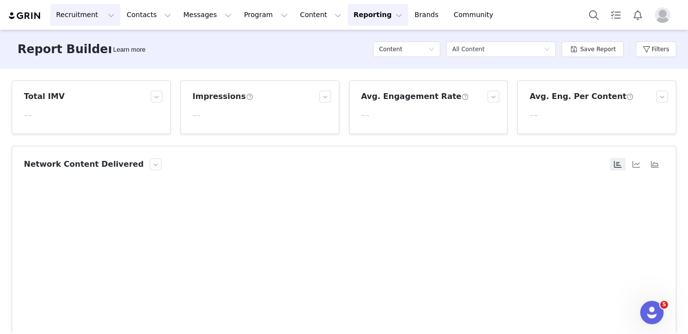
click at [103, 17] on button "Recruitment Recruitment" at bounding box center [85, 15] width 70 height 22
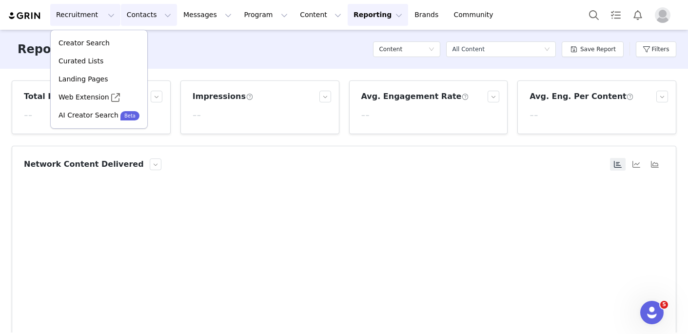
click at [157, 10] on button "Contacts Contacts" at bounding box center [149, 15] width 56 height 22
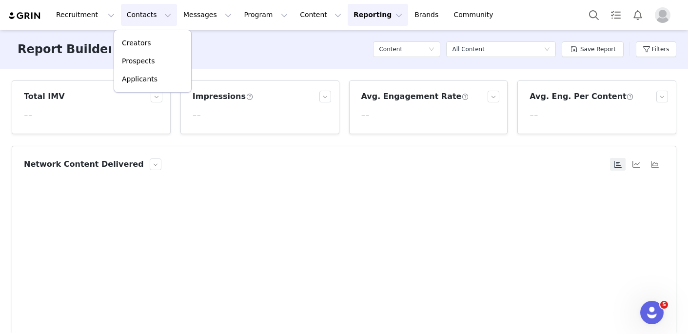
click at [35, 15] on img at bounding box center [25, 15] width 34 height 9
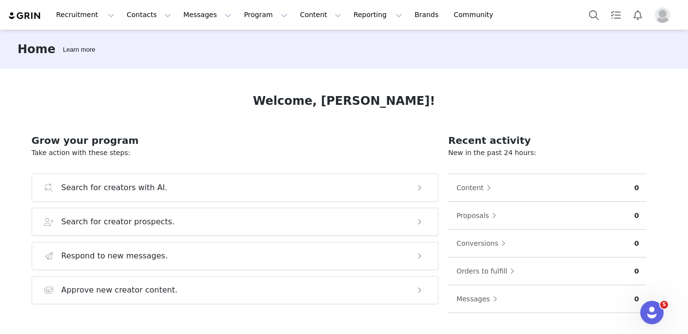
click at [31, 13] on img at bounding box center [25, 15] width 34 height 9
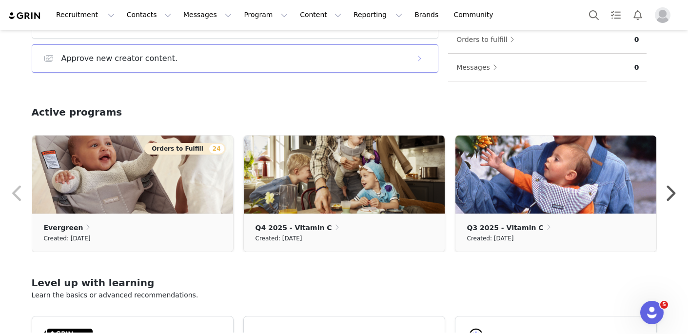
scroll to position [232, 0]
click at [672, 200] on button "button" at bounding box center [669, 192] width 19 height 23
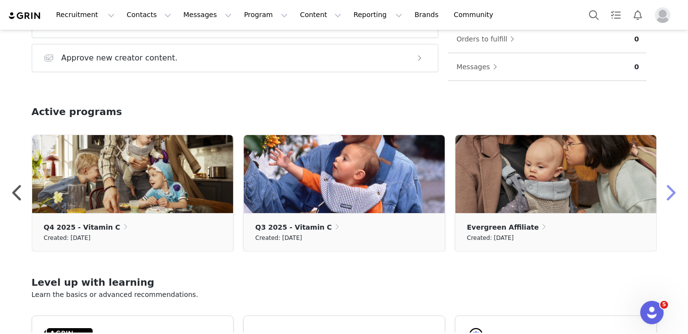
click at [672, 201] on button "button" at bounding box center [669, 192] width 19 height 23
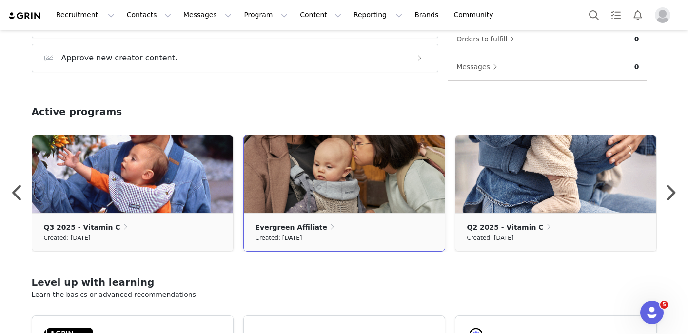
click at [358, 228] on div "Evergreen Affiliate" at bounding box center [343, 226] width 177 height 11
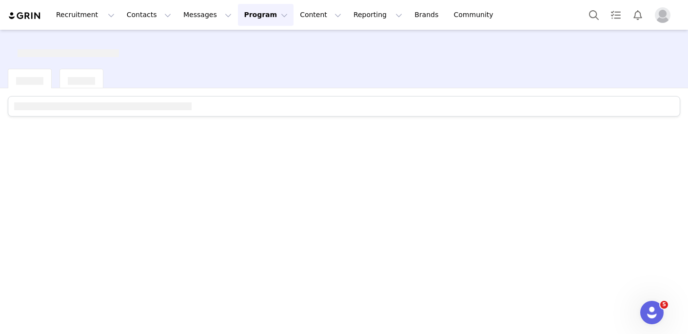
click at [262, 15] on button "Program Program" at bounding box center [266, 15] width 56 height 22
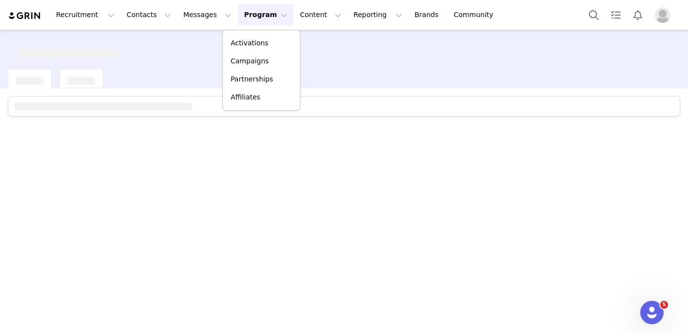
click at [147, 59] on div at bounding box center [344, 49] width 688 height 39
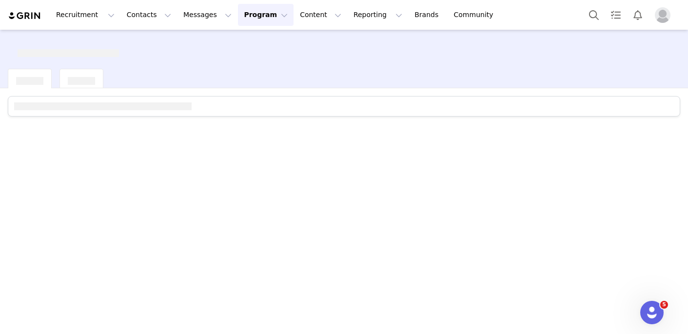
click at [238, 19] on button "Program Program" at bounding box center [266, 15] width 56 height 22
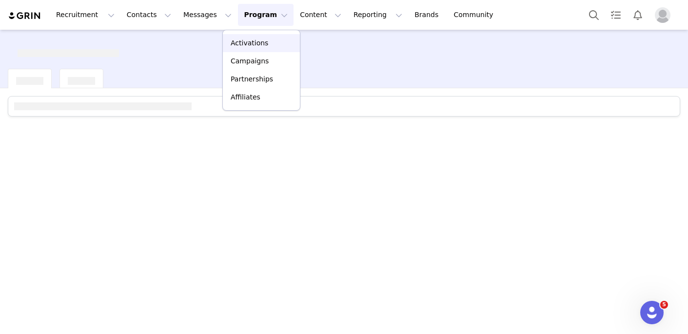
click at [248, 39] on p "Activations" at bounding box center [250, 43] width 38 height 10
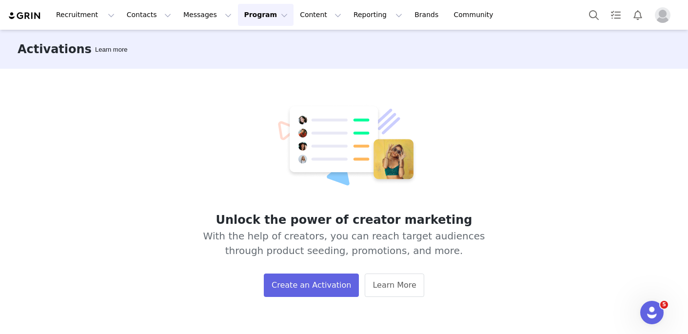
click at [263, 17] on button "Program Program" at bounding box center [266, 15] width 56 height 22
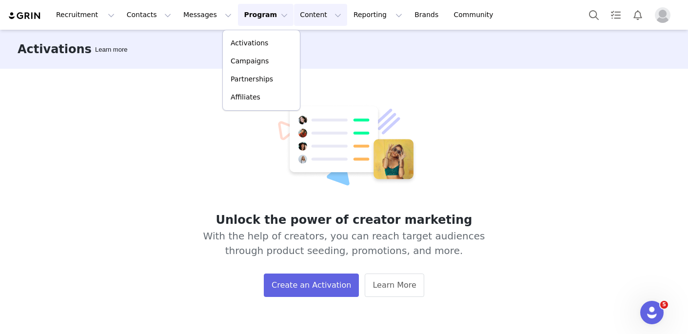
click at [308, 14] on button "Content Content" at bounding box center [320, 15] width 53 height 22
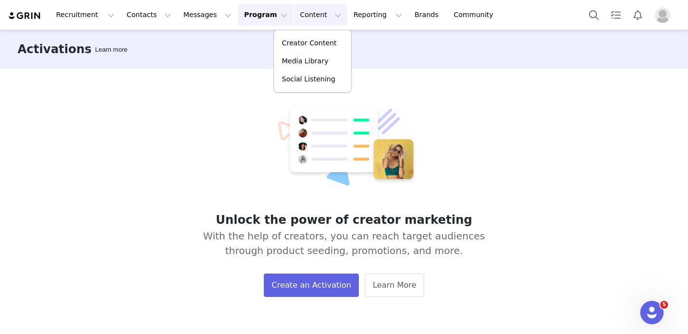
click at [229, 73] on div "Unlock the power of creator marketing With the help of creators, you can reach …" at bounding box center [344, 201] width 688 height 264
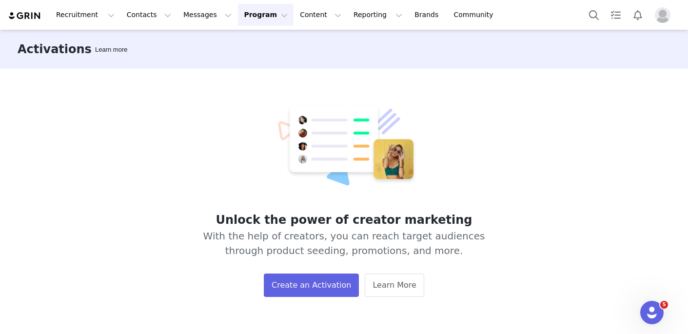
click at [258, 19] on button "Program Program" at bounding box center [266, 15] width 56 height 22
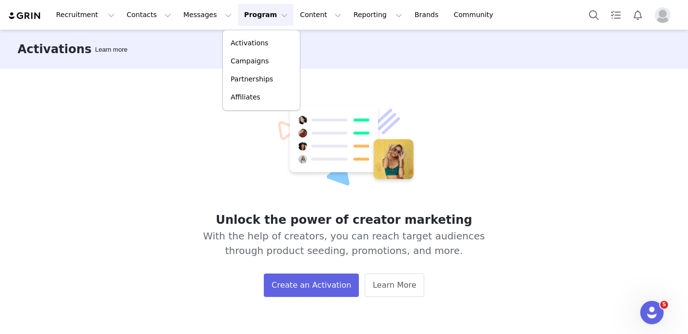
click at [192, 68] on div "Activations Learn more" at bounding box center [344, 49] width 688 height 39
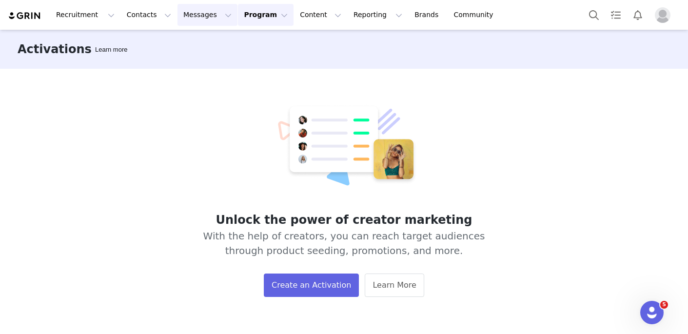
click at [213, 13] on button "Messages Messages" at bounding box center [207, 15] width 60 height 22
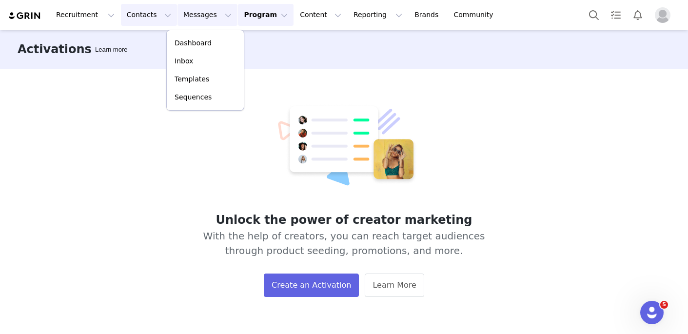
click at [154, 23] on button "Contacts Contacts" at bounding box center [149, 15] width 56 height 22
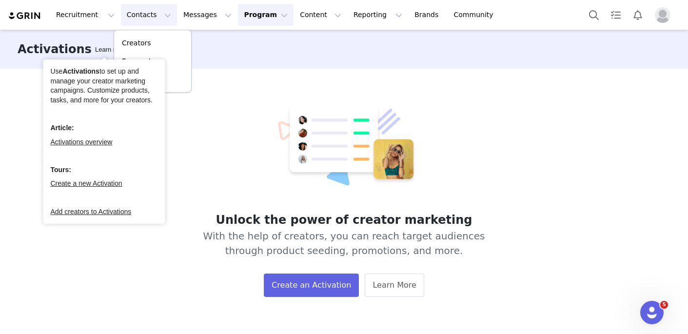
click at [93, 50] on div "Learn more" at bounding box center [111, 50] width 36 height 10
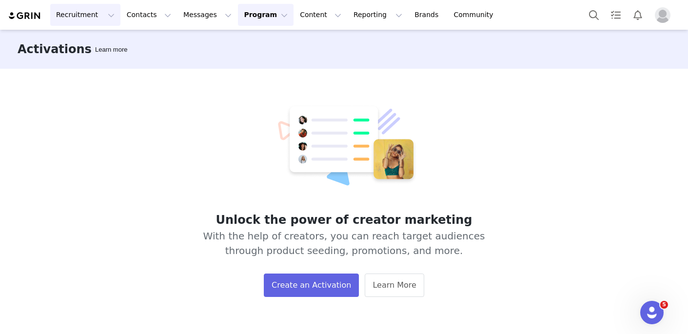
click at [104, 12] on button "Recruitment Recruitment" at bounding box center [85, 15] width 70 height 22
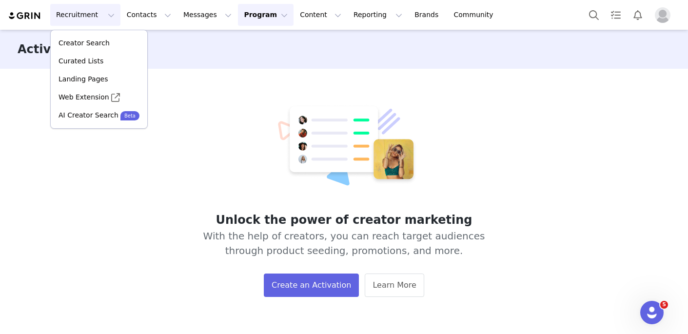
click at [170, 33] on div "Activations Learn more" at bounding box center [344, 49] width 688 height 39
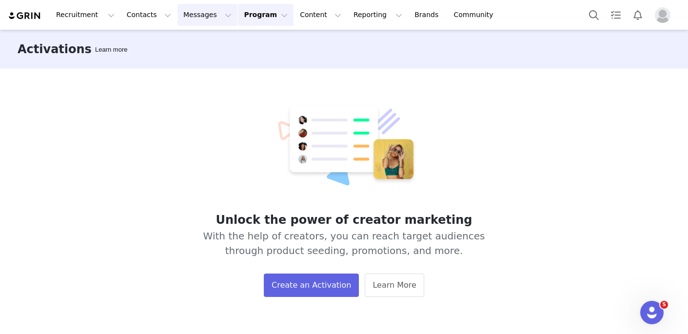
click at [210, 17] on button "Messages Messages" at bounding box center [207, 15] width 60 height 22
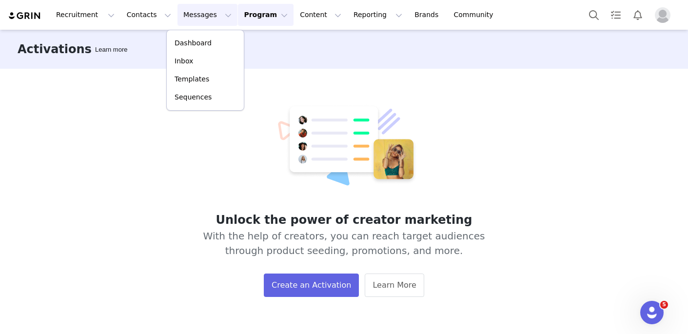
click at [136, 58] on div "Activations Learn more" at bounding box center [344, 49] width 688 height 39
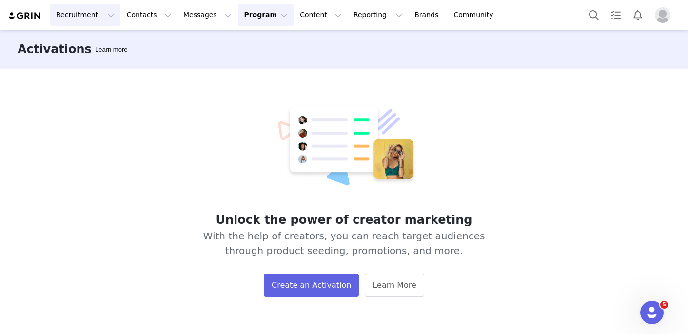
click at [94, 17] on button "Recruitment Recruitment" at bounding box center [85, 15] width 70 height 22
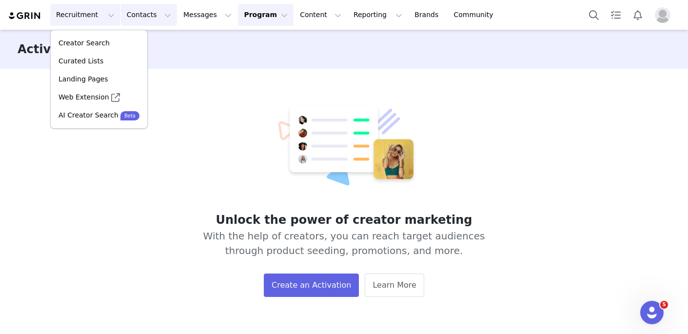
click at [126, 19] on button "Contacts Contacts" at bounding box center [149, 15] width 56 height 22
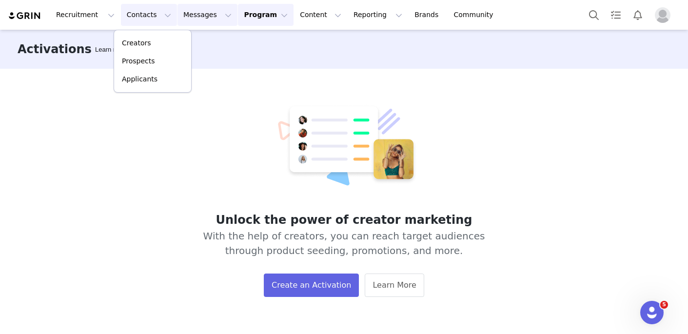
click at [204, 23] on button "Messages Messages" at bounding box center [207, 15] width 60 height 22
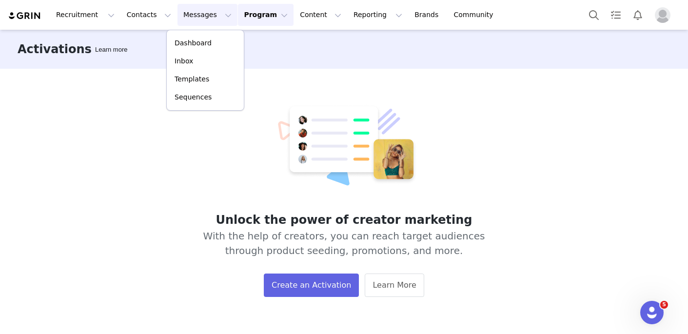
click at [140, 87] on div "Unlock the power of creator marketing With the help of creators, you can reach …" at bounding box center [344, 201] width 688 height 264
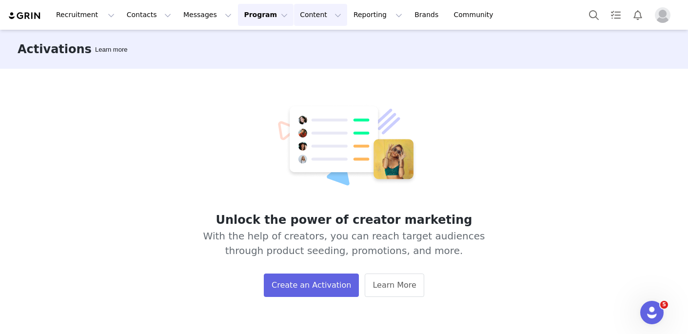
click at [309, 13] on button "Content Content" at bounding box center [320, 15] width 53 height 22
click at [301, 40] on p "Creator Content" at bounding box center [309, 43] width 55 height 10
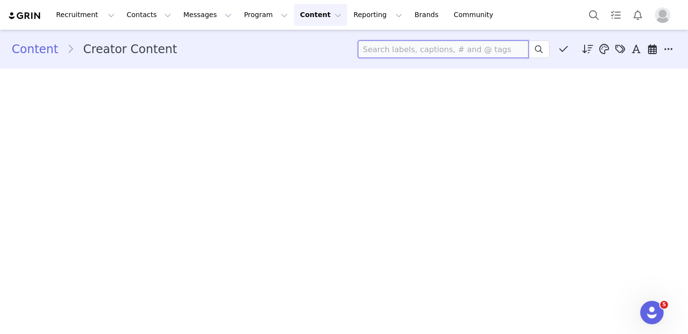
click at [437, 53] on input at bounding box center [443, 49] width 171 height 18
click at [312, 15] on button "Content Content" at bounding box center [320, 15] width 53 height 22
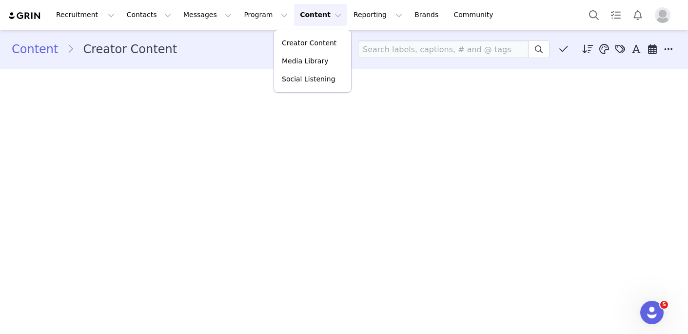
click at [314, 18] on button "Content Content" at bounding box center [320, 15] width 53 height 22
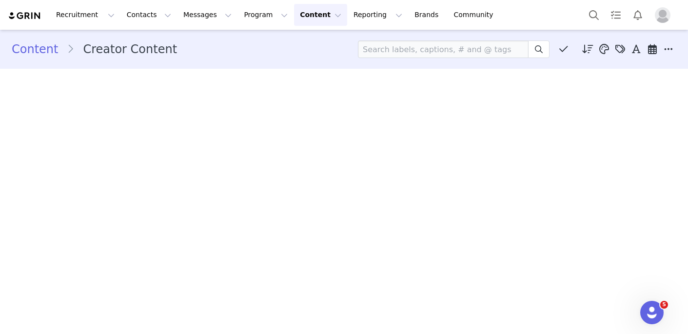
click at [287, 53] on div "Content Creator Content Descending order, go ascending . Relevance Like Count C…" at bounding box center [344, 49] width 664 height 18
click at [109, 16] on button "Recruitment Recruitment" at bounding box center [85, 15] width 70 height 22
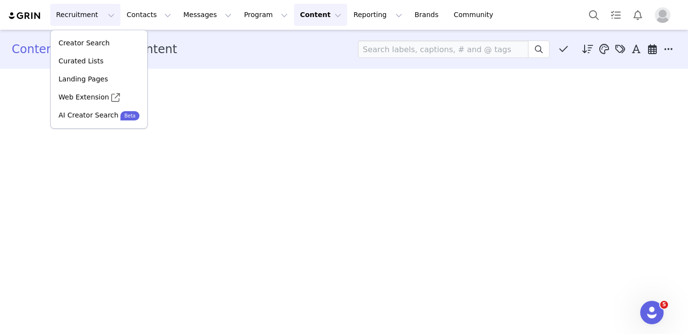
click at [211, 87] on div "Content Creator Content Descending order, go ascending . Relevance Like Count C…" at bounding box center [344, 181] width 688 height 303
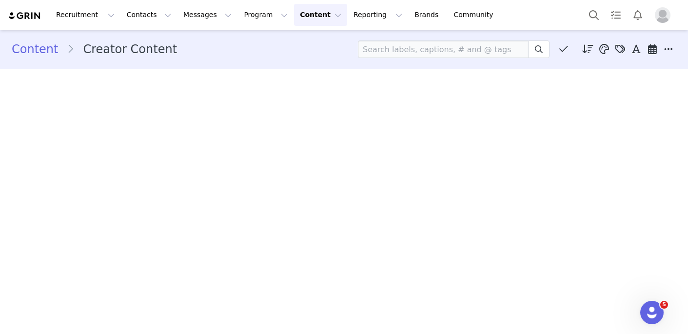
click at [314, 18] on button "Content Content" at bounding box center [320, 15] width 53 height 22
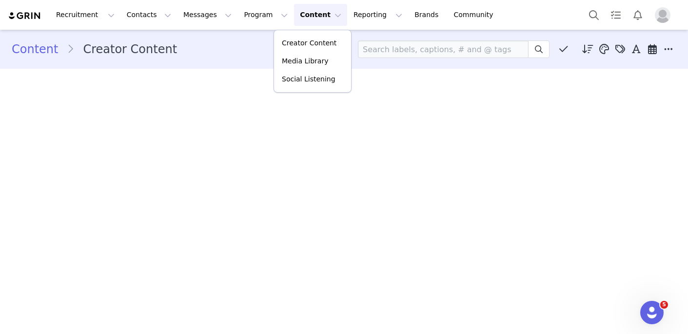
click at [236, 49] on div "Content Creator Content Descending order, go ascending . Relevance Like Count C…" at bounding box center [344, 49] width 664 height 18
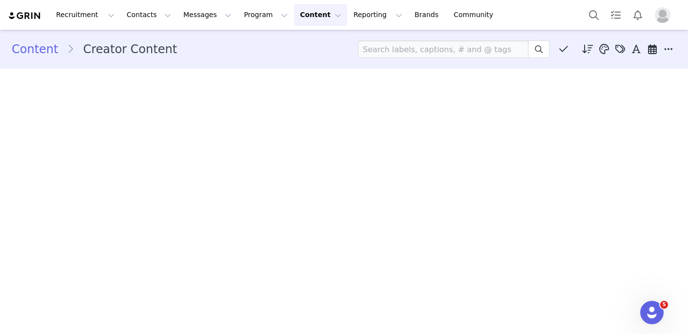
click at [313, 15] on button "Content Content" at bounding box center [320, 15] width 53 height 22
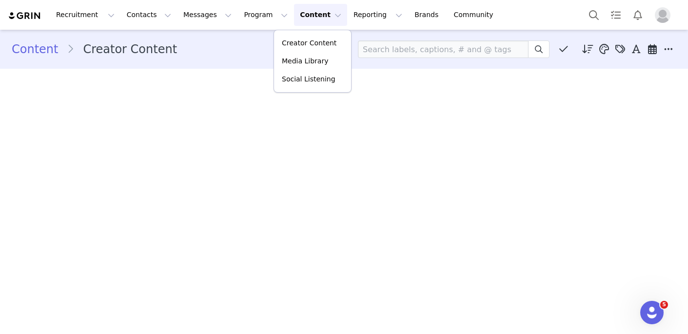
click at [313, 16] on button "Content Content" at bounding box center [320, 15] width 53 height 22
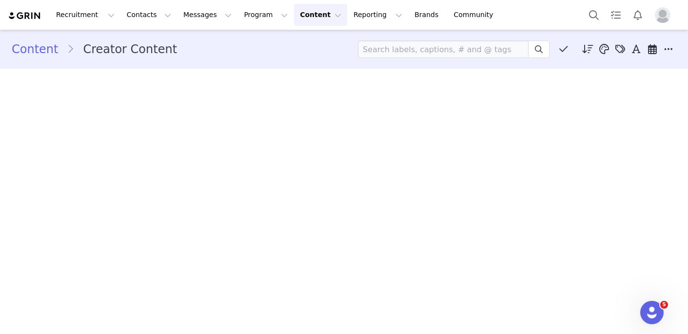
click at [313, 17] on button "Content Content" at bounding box center [320, 15] width 53 height 22
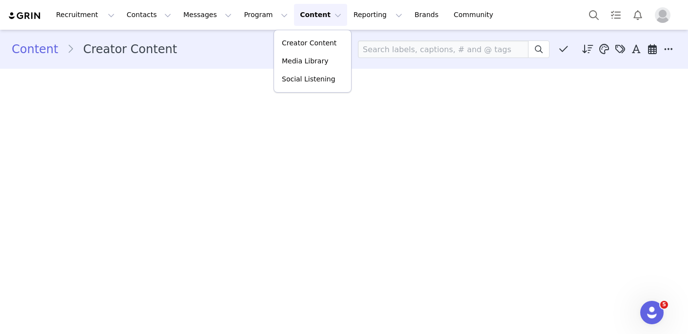
click at [313, 17] on button "Content Content" at bounding box center [320, 15] width 53 height 22
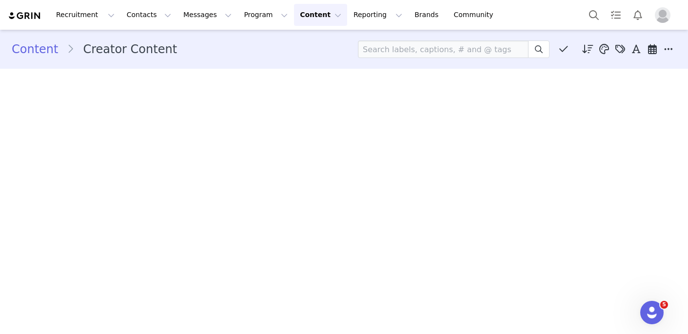
click at [313, 17] on button "Content Content" at bounding box center [320, 15] width 53 height 22
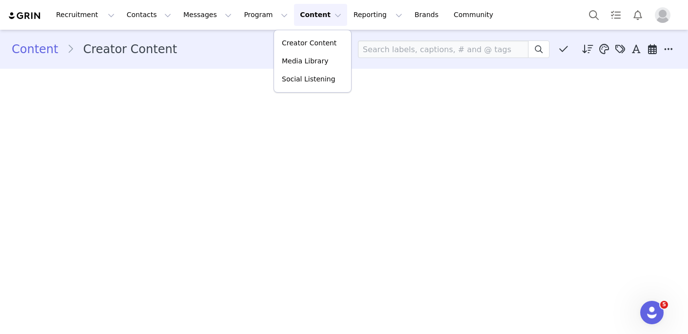
click at [313, 17] on button "Content Content" at bounding box center [320, 15] width 53 height 22
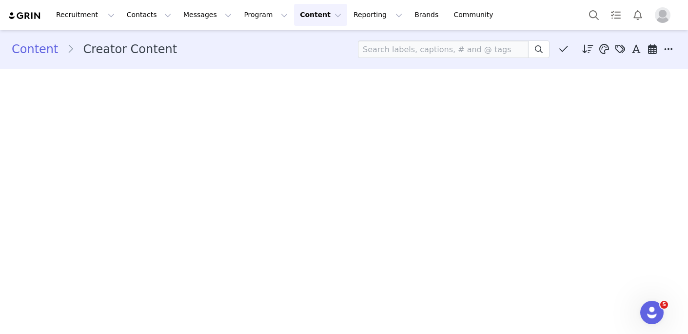
click at [313, 17] on button "Content Content" at bounding box center [320, 15] width 53 height 22
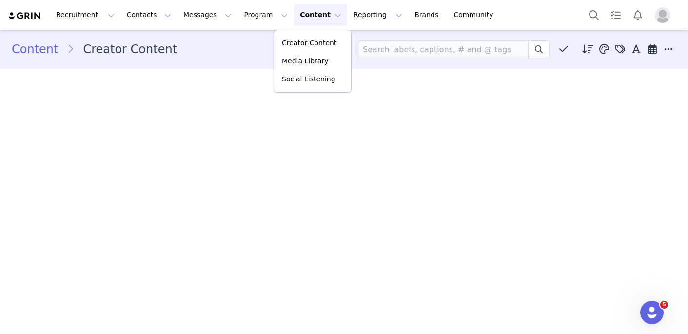
click at [313, 17] on button "Content Content" at bounding box center [320, 15] width 53 height 22
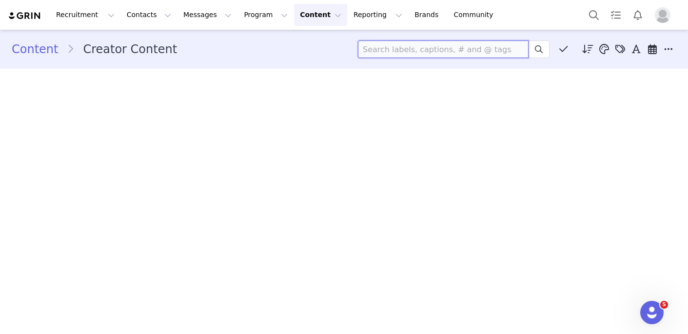
click at [424, 49] on input at bounding box center [443, 49] width 171 height 18
